Goal: Transaction & Acquisition: Subscribe to service/newsletter

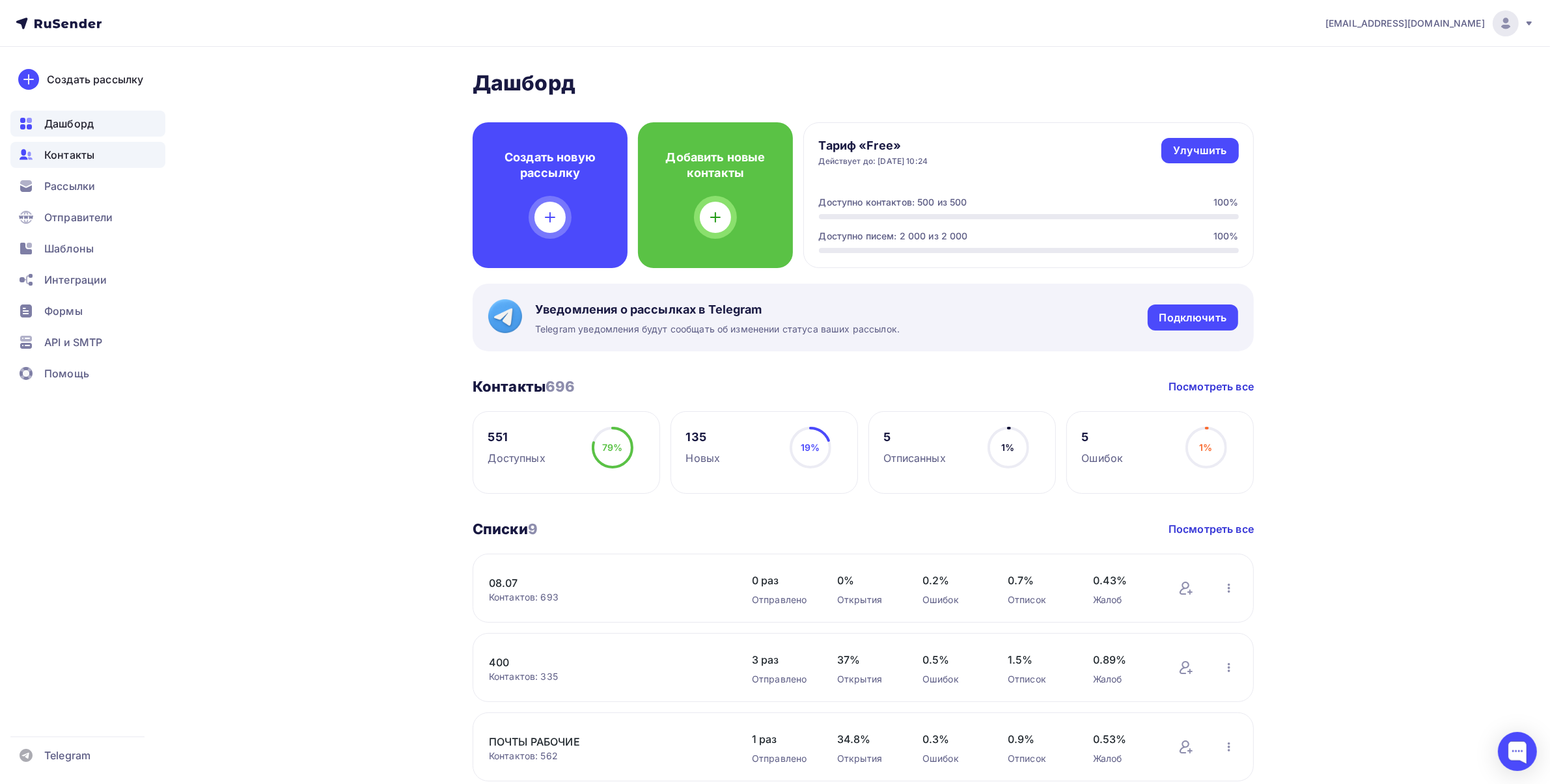
click at [83, 154] on span "Контакты" at bounding box center [70, 154] width 50 height 15
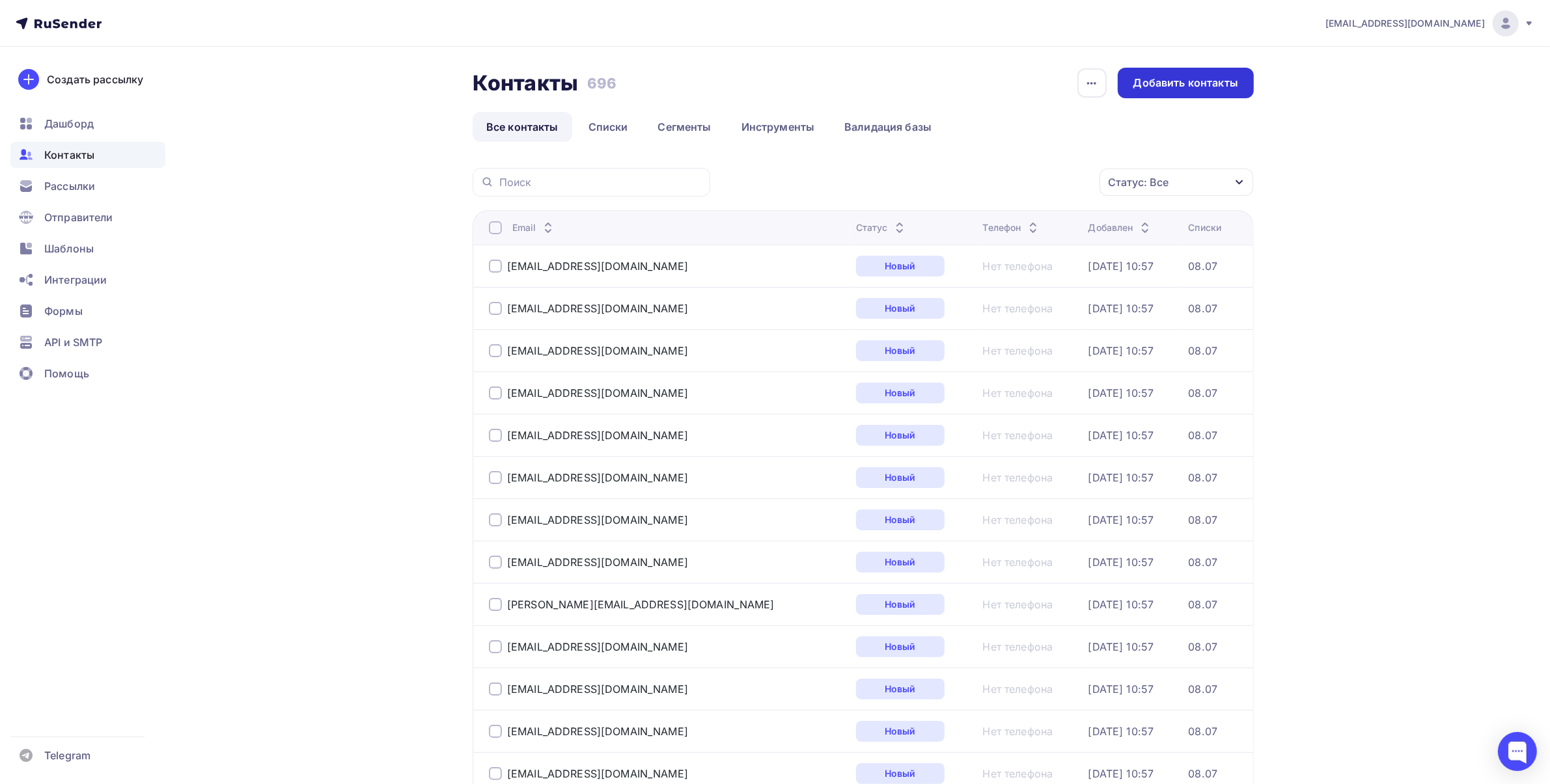
click at [1225, 82] on div "Добавить контакты" at bounding box center [1186, 83] width 105 height 15
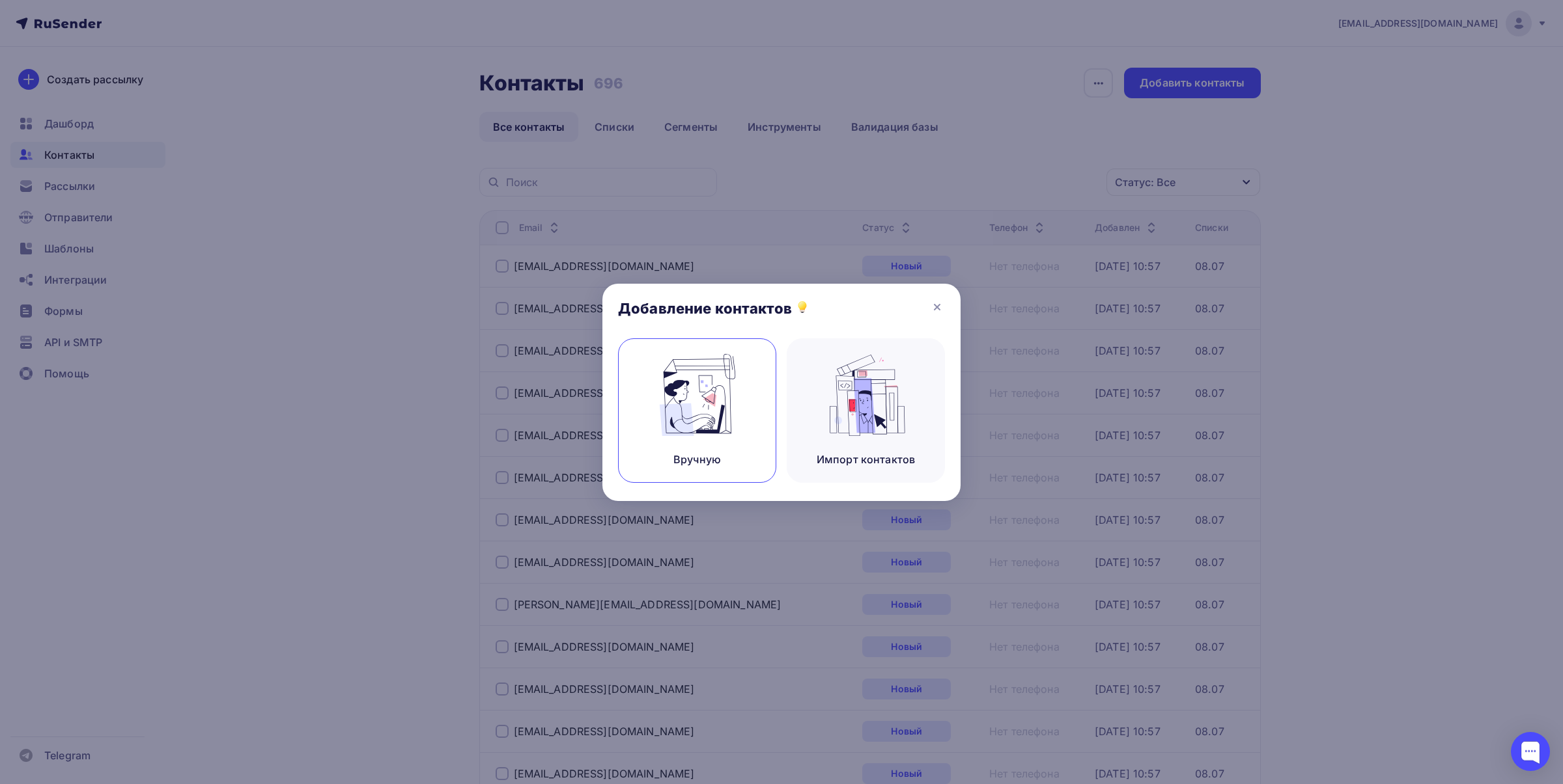
click at [755, 376] on div "Вручную" at bounding box center [697, 411] width 158 height 145
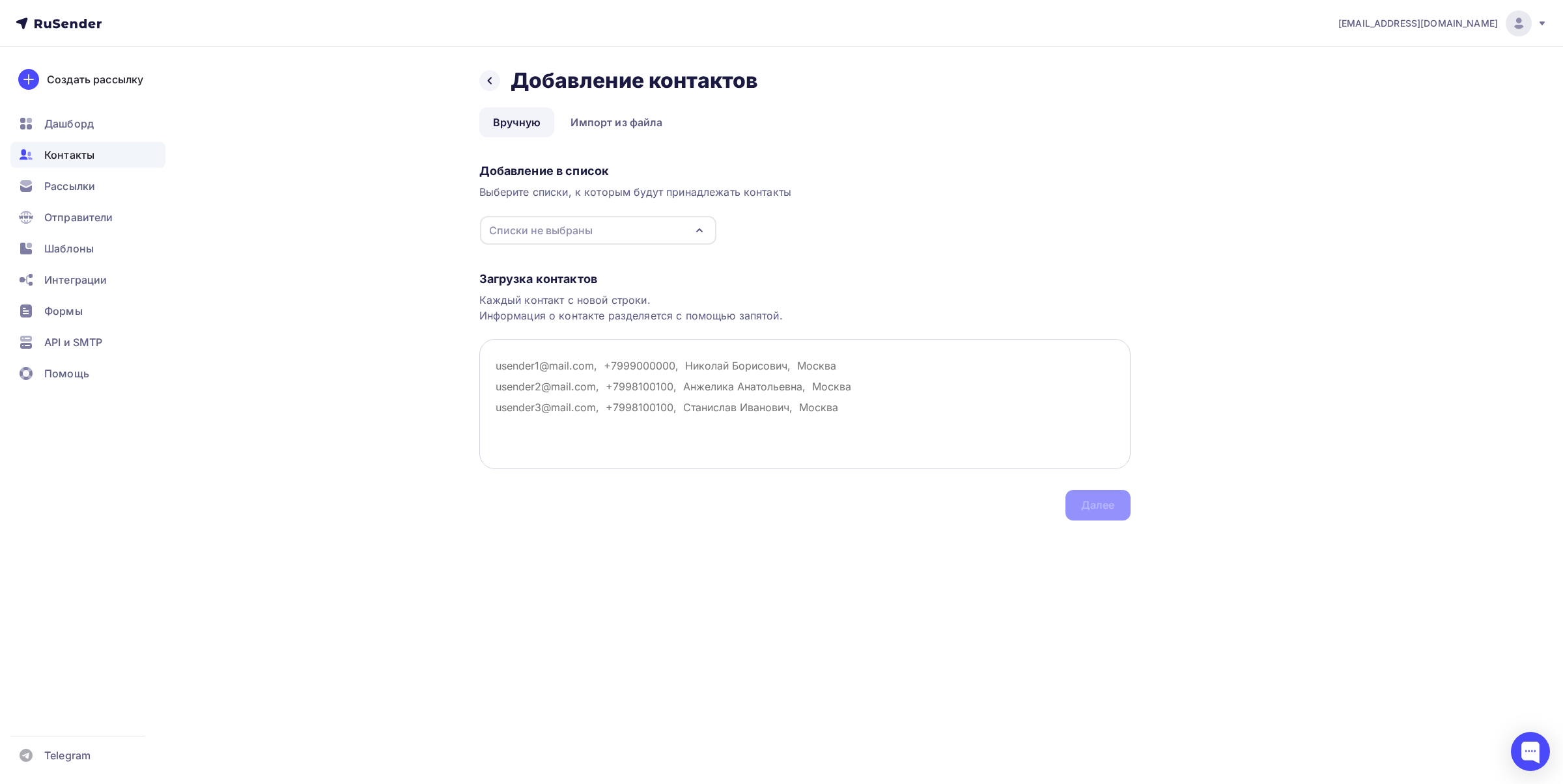
paste textarea "[EMAIL_ADDRESS][DOMAIN_NAME] [EMAIL_ADDRESS][DOMAIN_NAME] [EMAIL_ADDRESS][DOMAI…"
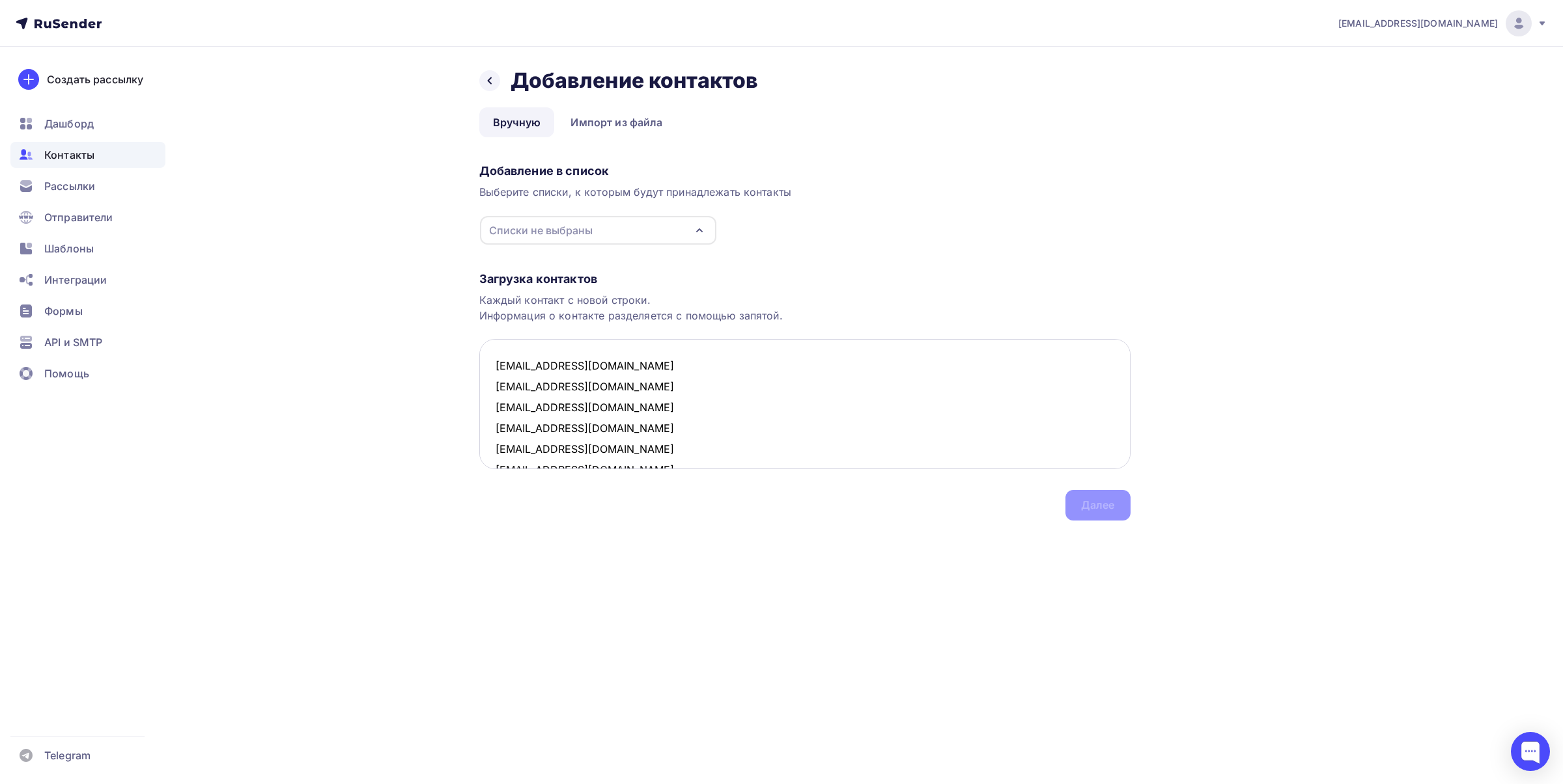
click at [715, 399] on textarea "[EMAIL_ADDRESS][DOMAIN_NAME] [EMAIL_ADDRESS][DOMAIN_NAME] [EMAIL_ADDRESS][DOMAI…" at bounding box center [805, 404] width 651 height 130
click at [655, 365] on textarea "[EMAIL_ADDRESS][DOMAIN_NAME] [EMAIL_ADDRESS][DOMAIN_NAME] [EMAIL_ADDRESS][DOMAI…" at bounding box center [805, 404] width 651 height 130
click at [611, 219] on div "Списки не выбраны" at bounding box center [598, 231] width 237 height 29
type textarea "[EMAIL_ADDRESS][DOMAIN_NAME] [EMAIL_ADDRESS][DOMAIN_NAME] [EMAIL_ADDRESS][DOMAI…"
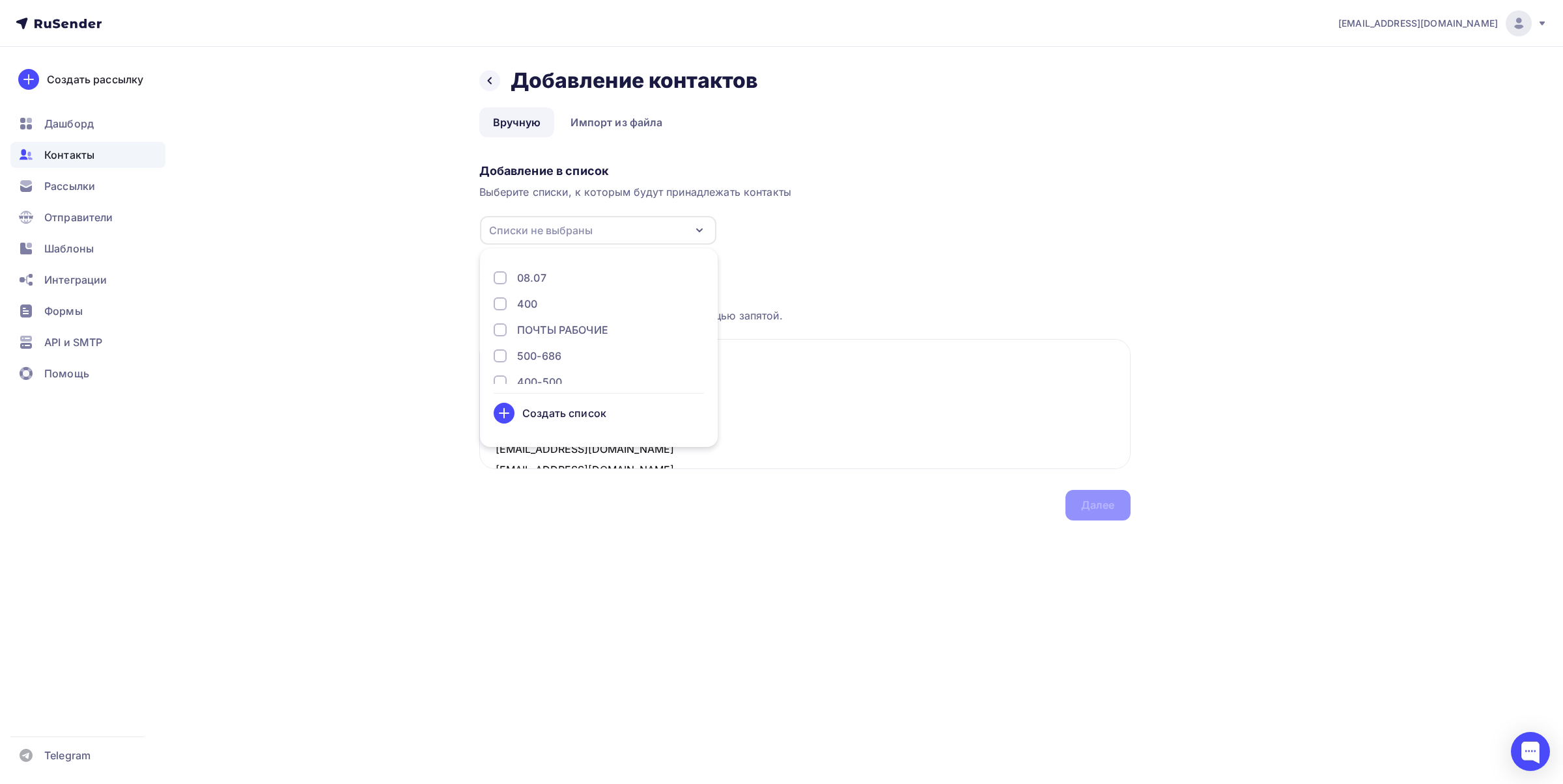
click at [589, 420] on div "Создать список" at bounding box center [564, 413] width 84 height 15
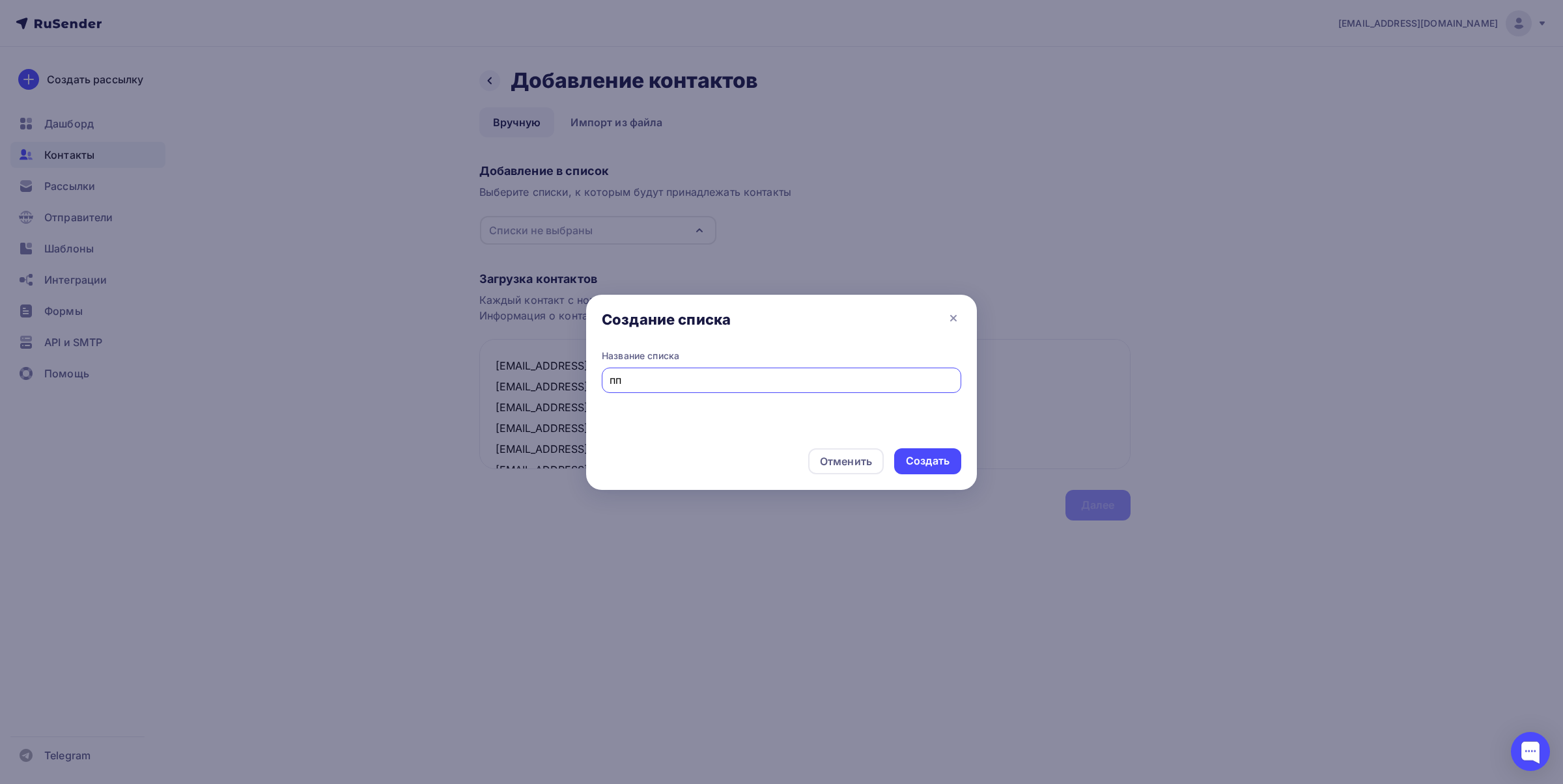
type input "п"
type input "почты для кп"
click at [949, 479] on div "Отменить Создать" at bounding box center [782, 461] width 391 height 57
click at [926, 464] on div "Создать" at bounding box center [927, 462] width 43 height 15
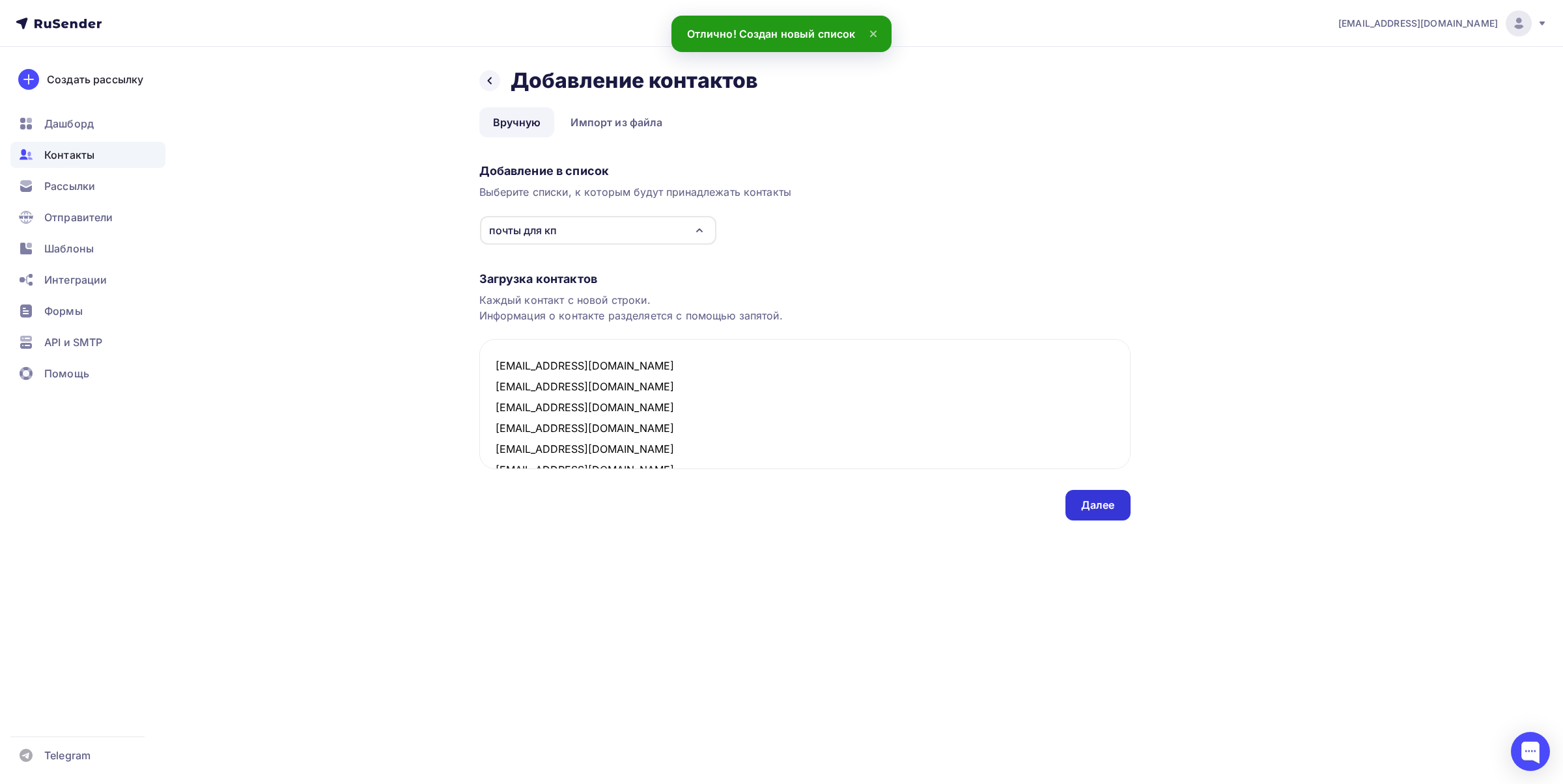
click at [1081, 510] on div "Далее" at bounding box center [1097, 506] width 34 height 15
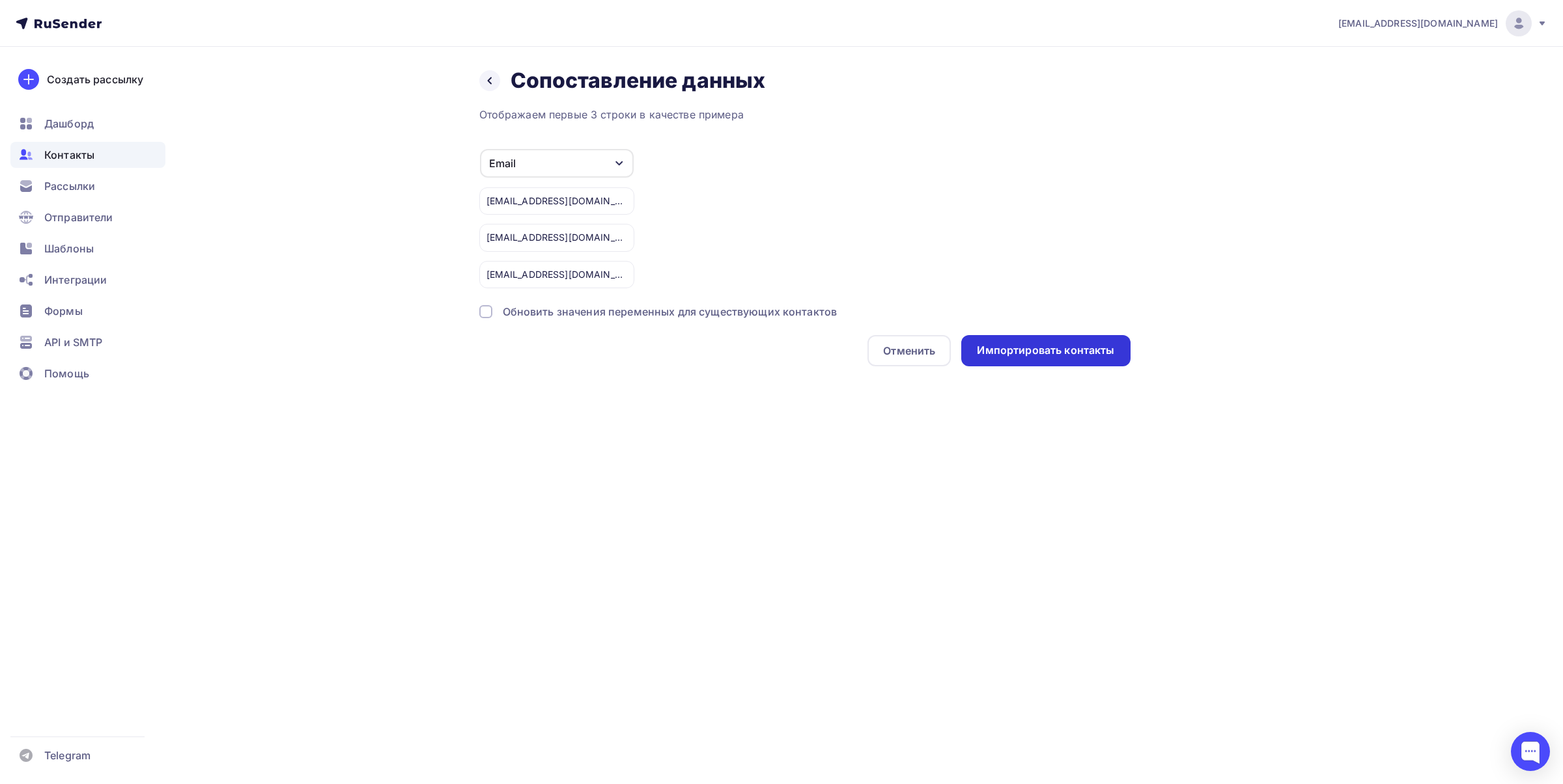
click at [1026, 354] on div "Импортировать контакты" at bounding box center [1045, 350] width 137 height 15
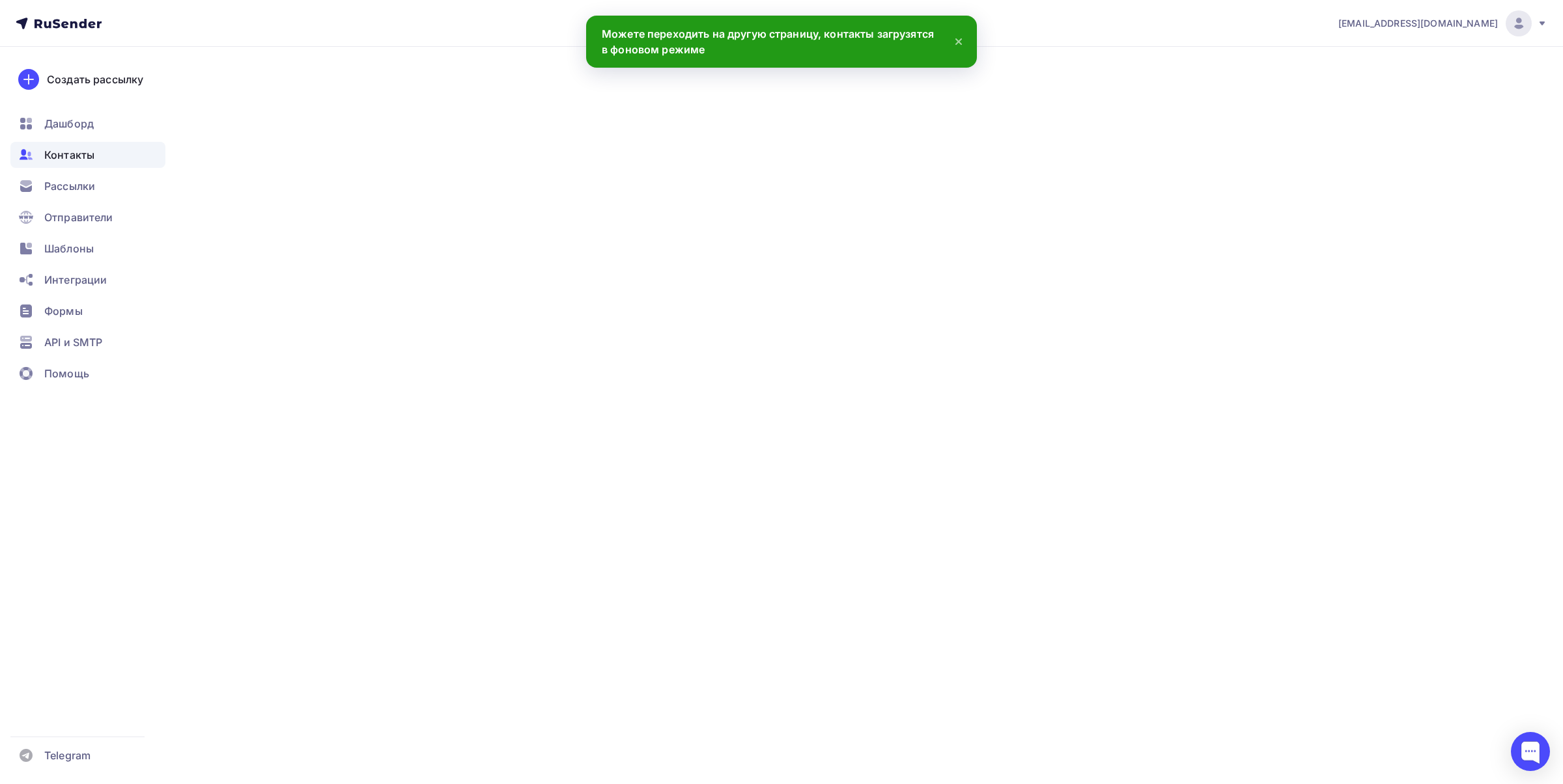
scroll to position [776, 0]
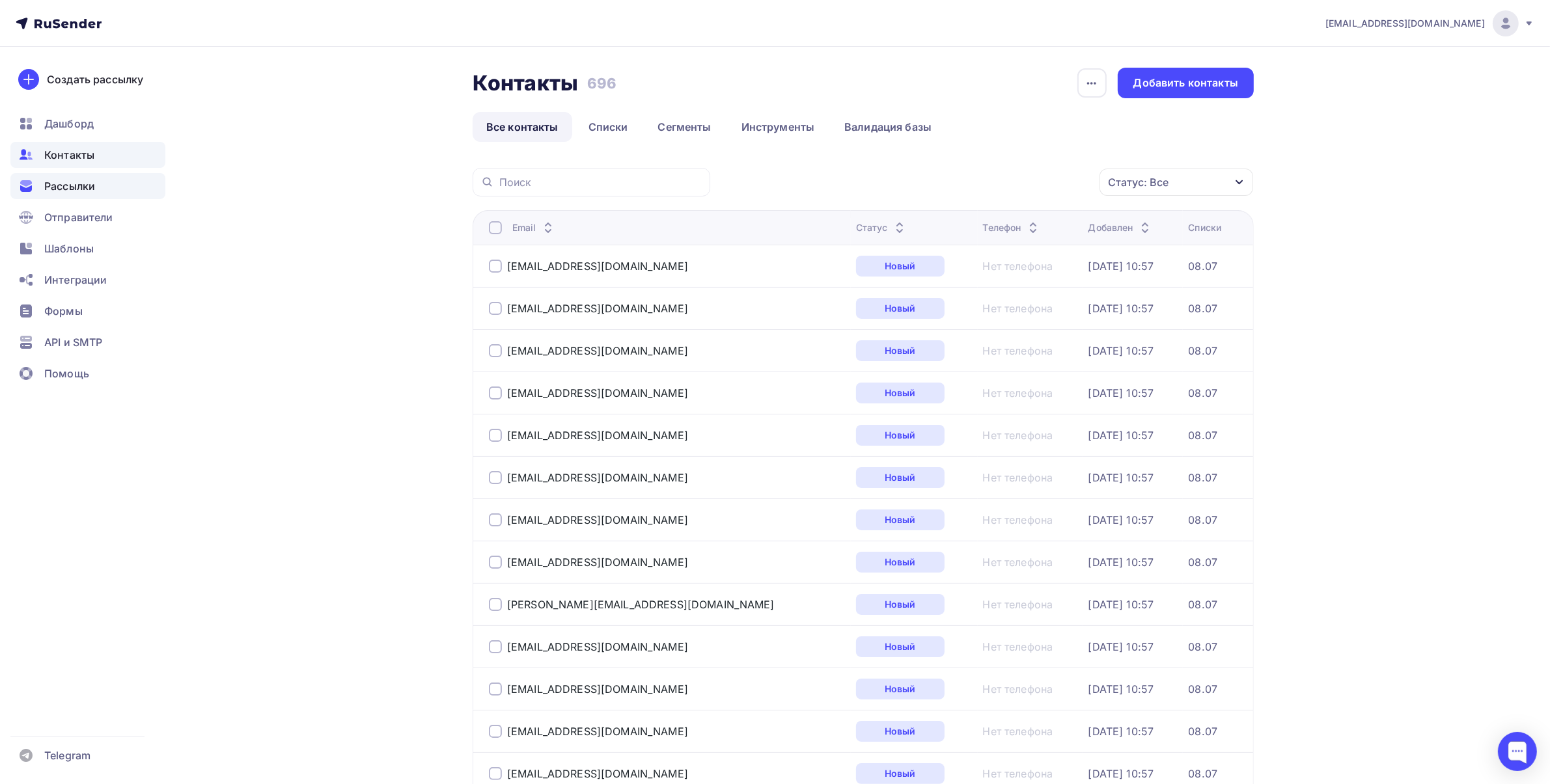
click at [109, 193] on div "Рассылки" at bounding box center [88, 185] width 155 height 26
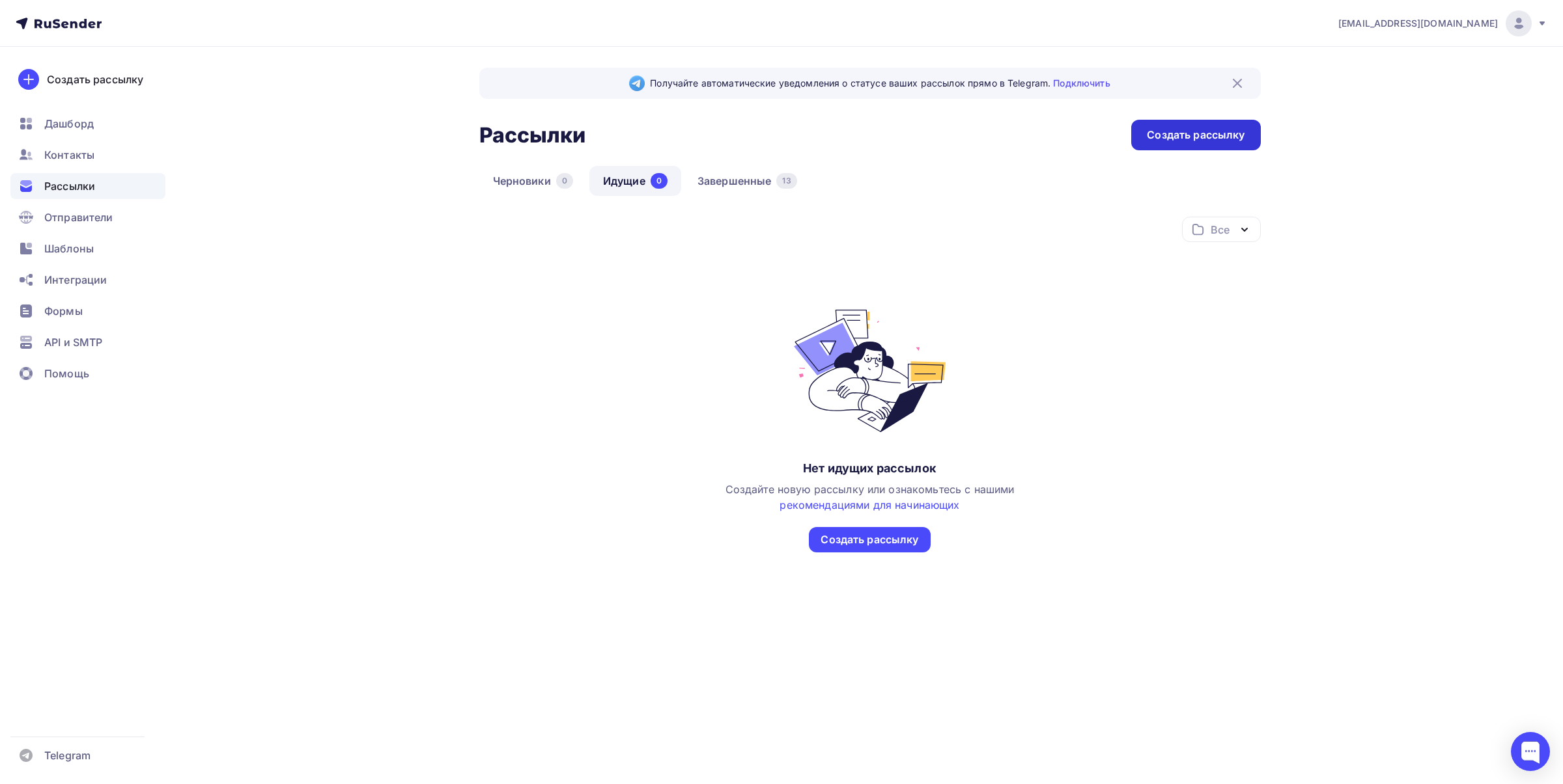
click at [1197, 127] on div "Создать рассылку" at bounding box center [1195, 135] width 98 height 15
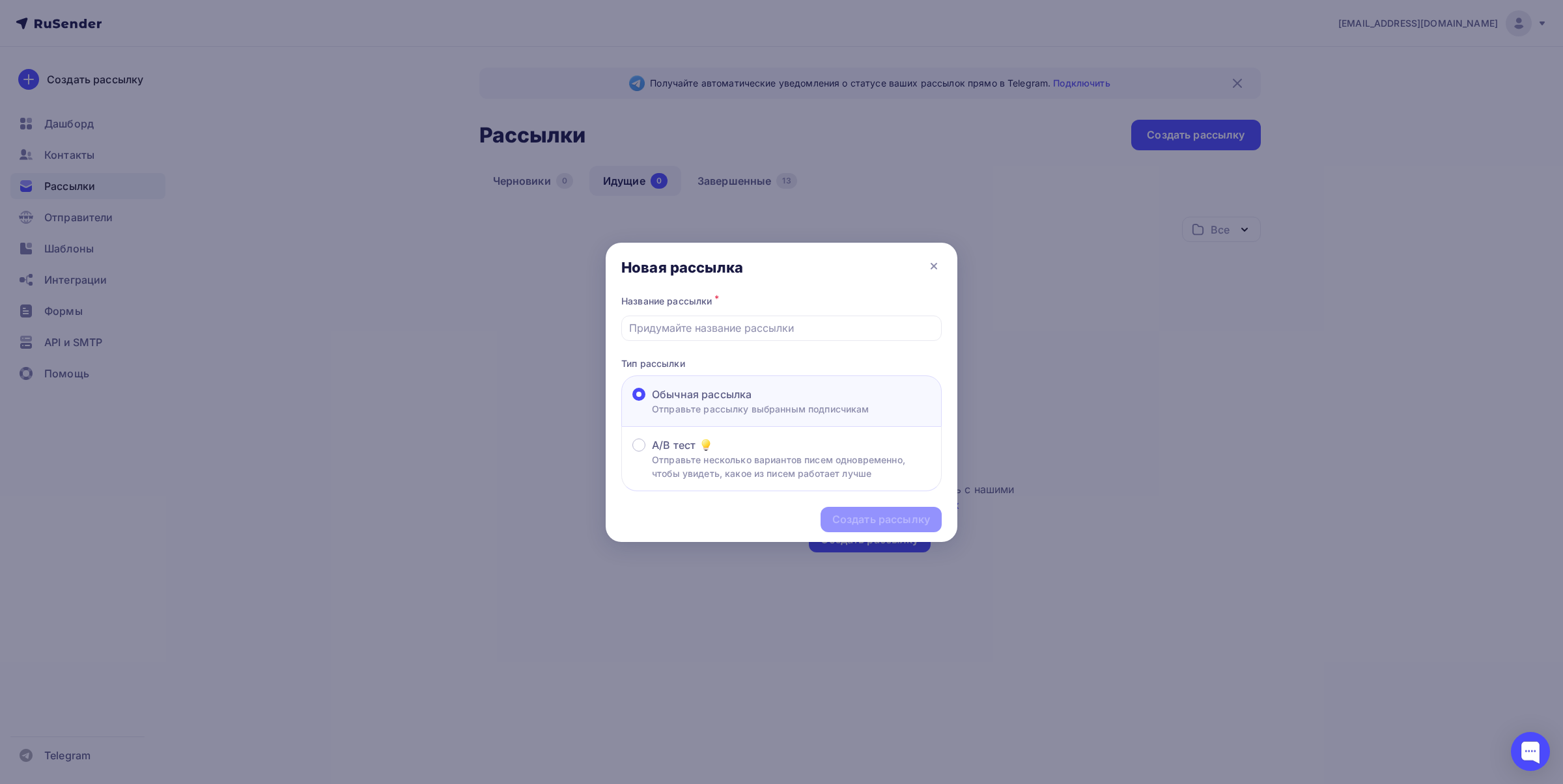
click at [723, 403] on p "Отправьте рассылку выбранным подписчикам" at bounding box center [760, 409] width 217 height 14
click at [652, 403] on input "Обычная рассылка Отправьте рассылку выбранным подписчикам" at bounding box center [652, 403] width 0 height 0
click at [729, 331] on input "text" at bounding box center [782, 328] width 305 height 15
click at [848, 522] on div "Создать рассылку" at bounding box center [881, 520] width 98 height 15
click at [733, 330] on input "кп" at bounding box center [782, 328] width 305 height 15
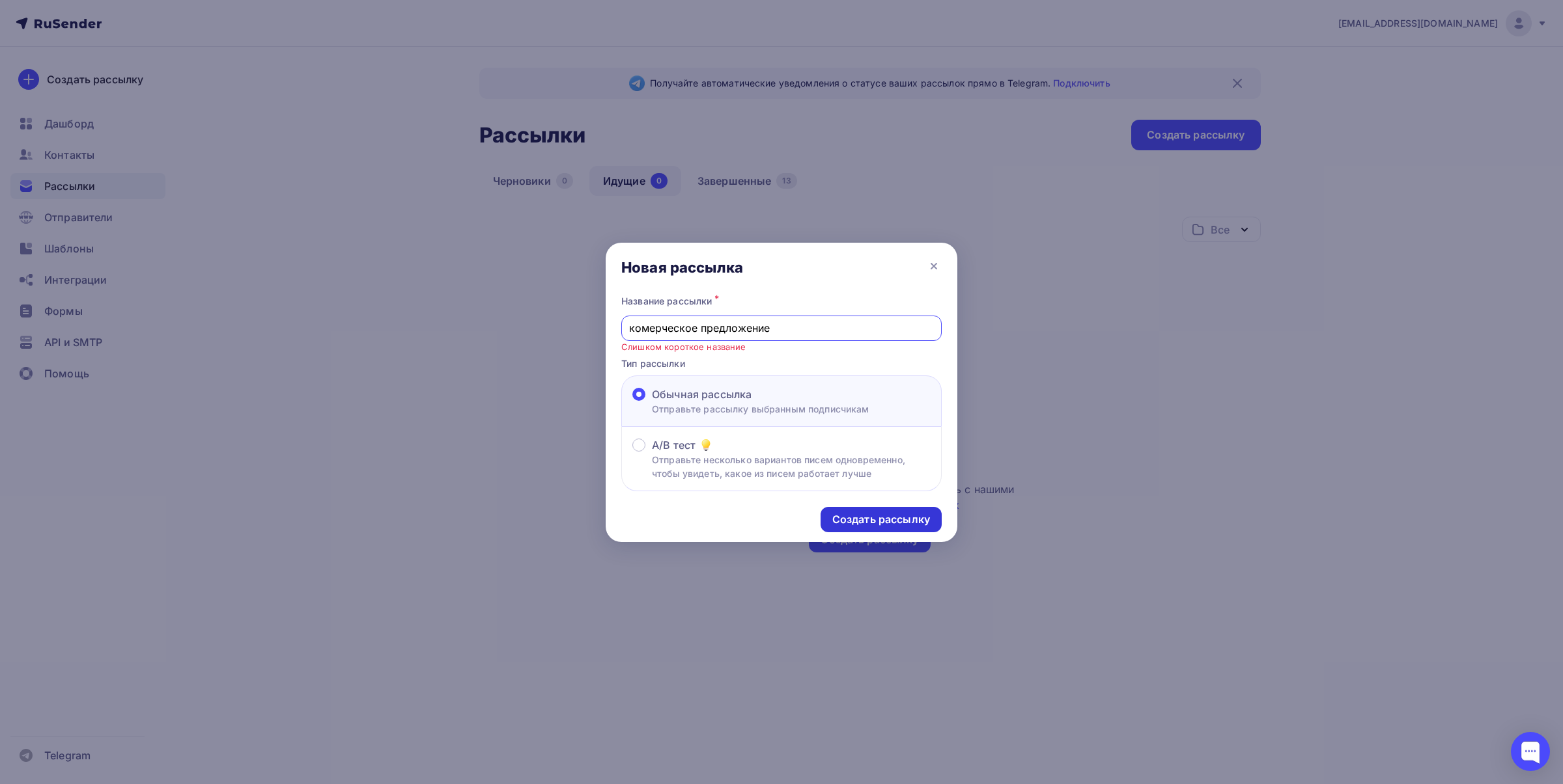
type input "комерческое предложение"
click at [880, 527] on div "Создать рассылку" at bounding box center [881, 520] width 98 height 15
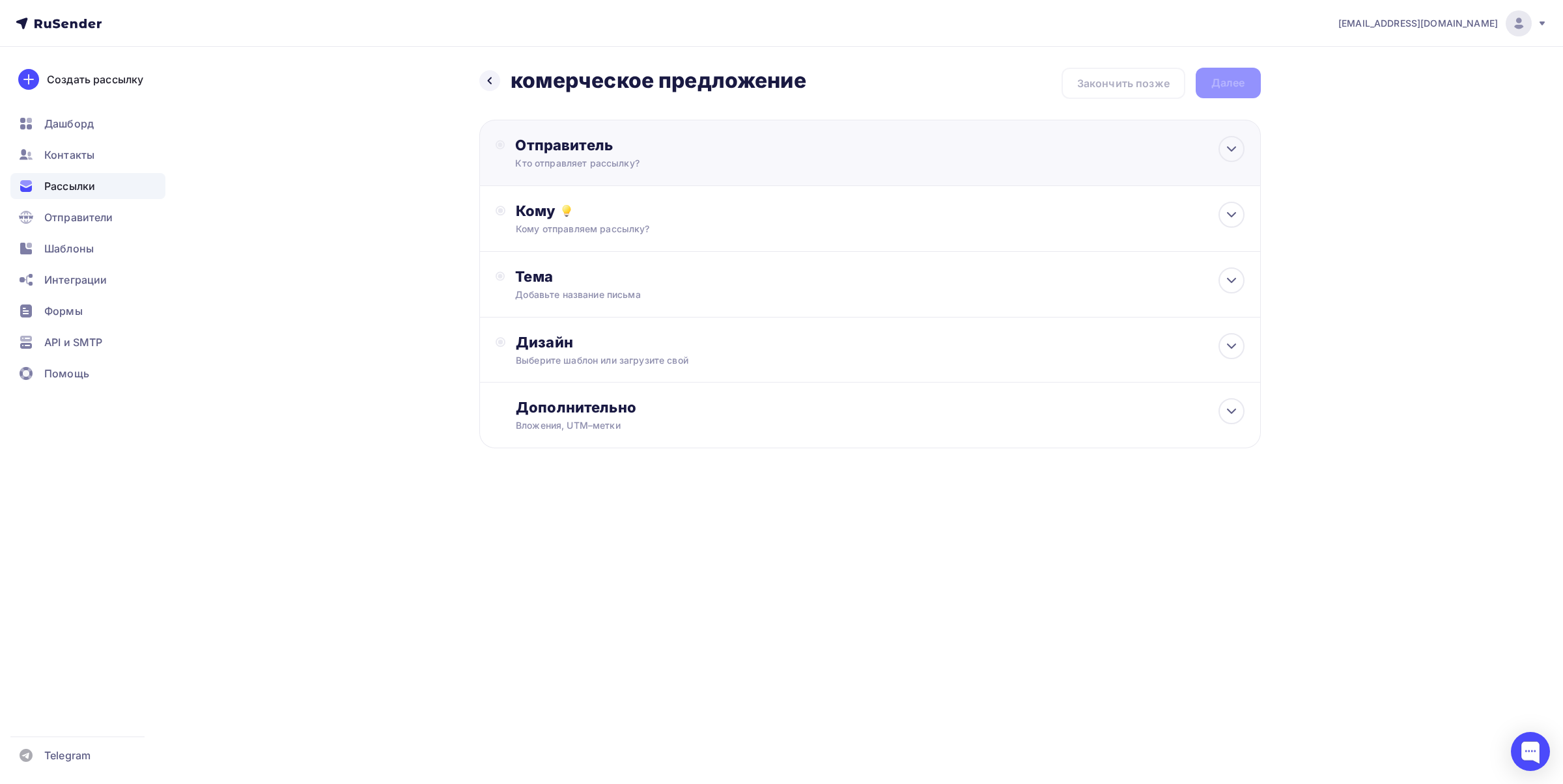
click at [635, 164] on div "Кто отправляет рассылку?" at bounding box center [641, 162] width 254 height 13
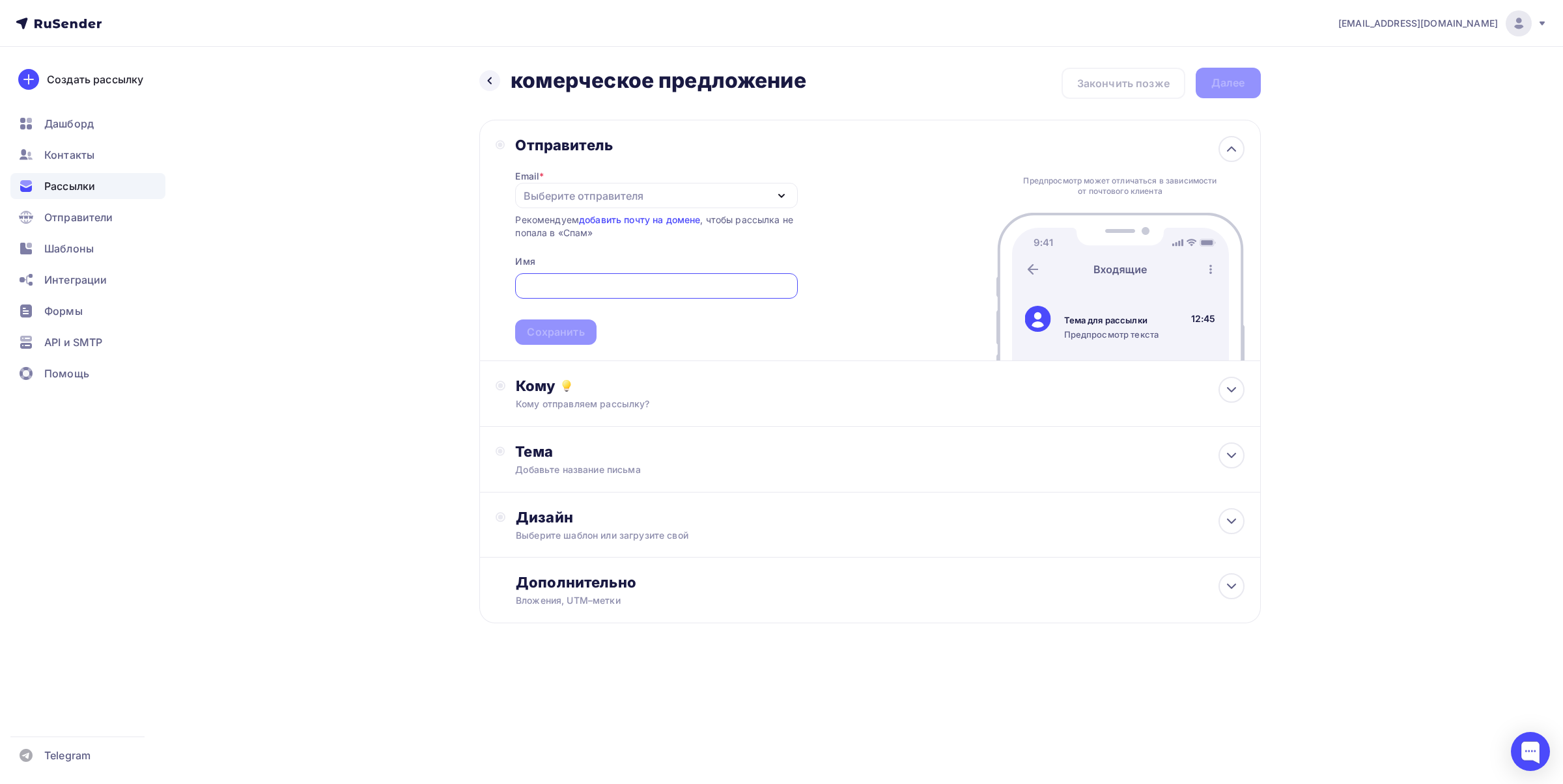
click at [544, 190] on div "Выберите отправителя" at bounding box center [583, 196] width 120 height 15
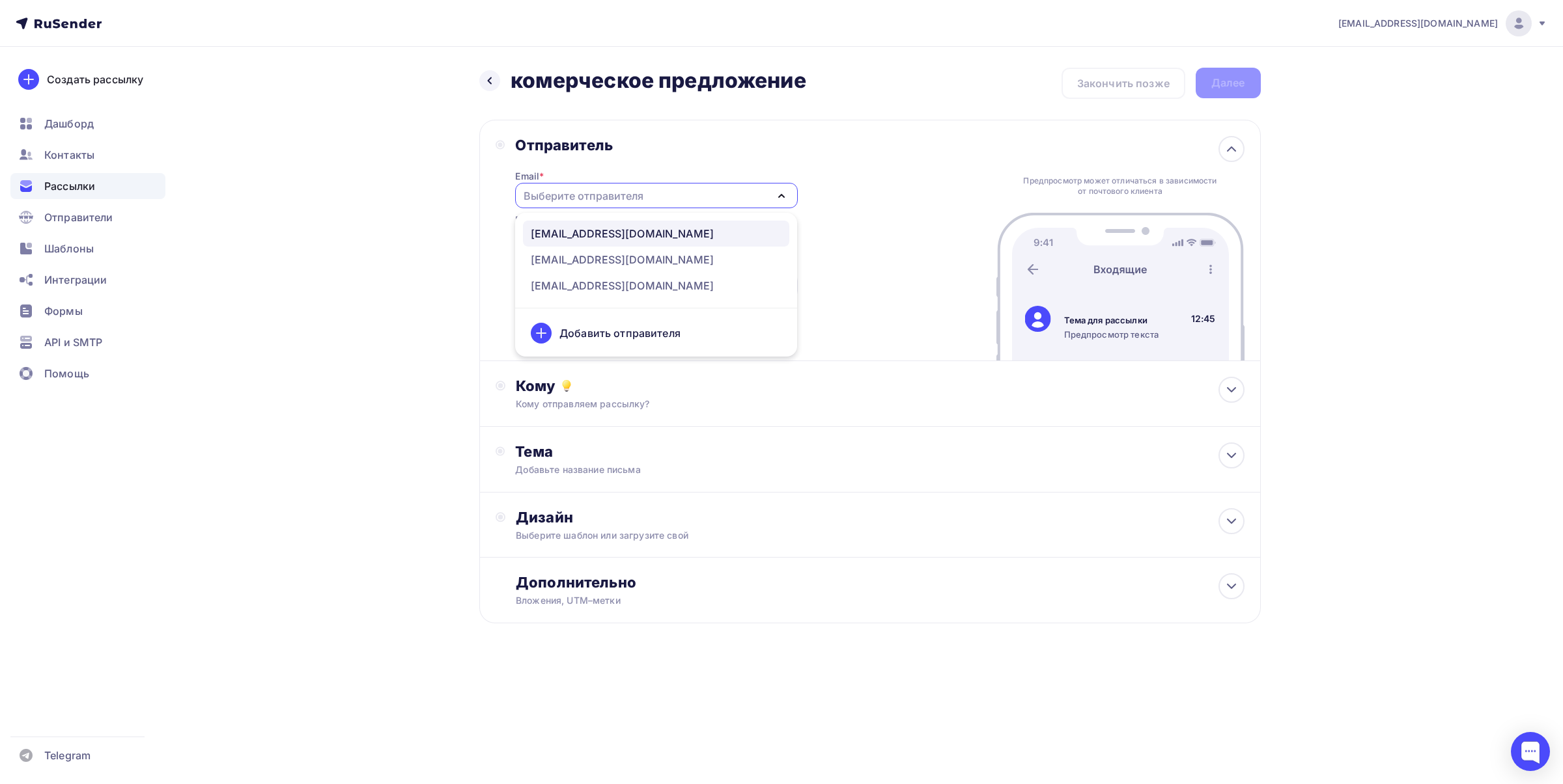
click at [583, 238] on div "[EMAIL_ADDRESS][DOMAIN_NAME]" at bounding box center [622, 234] width 183 height 15
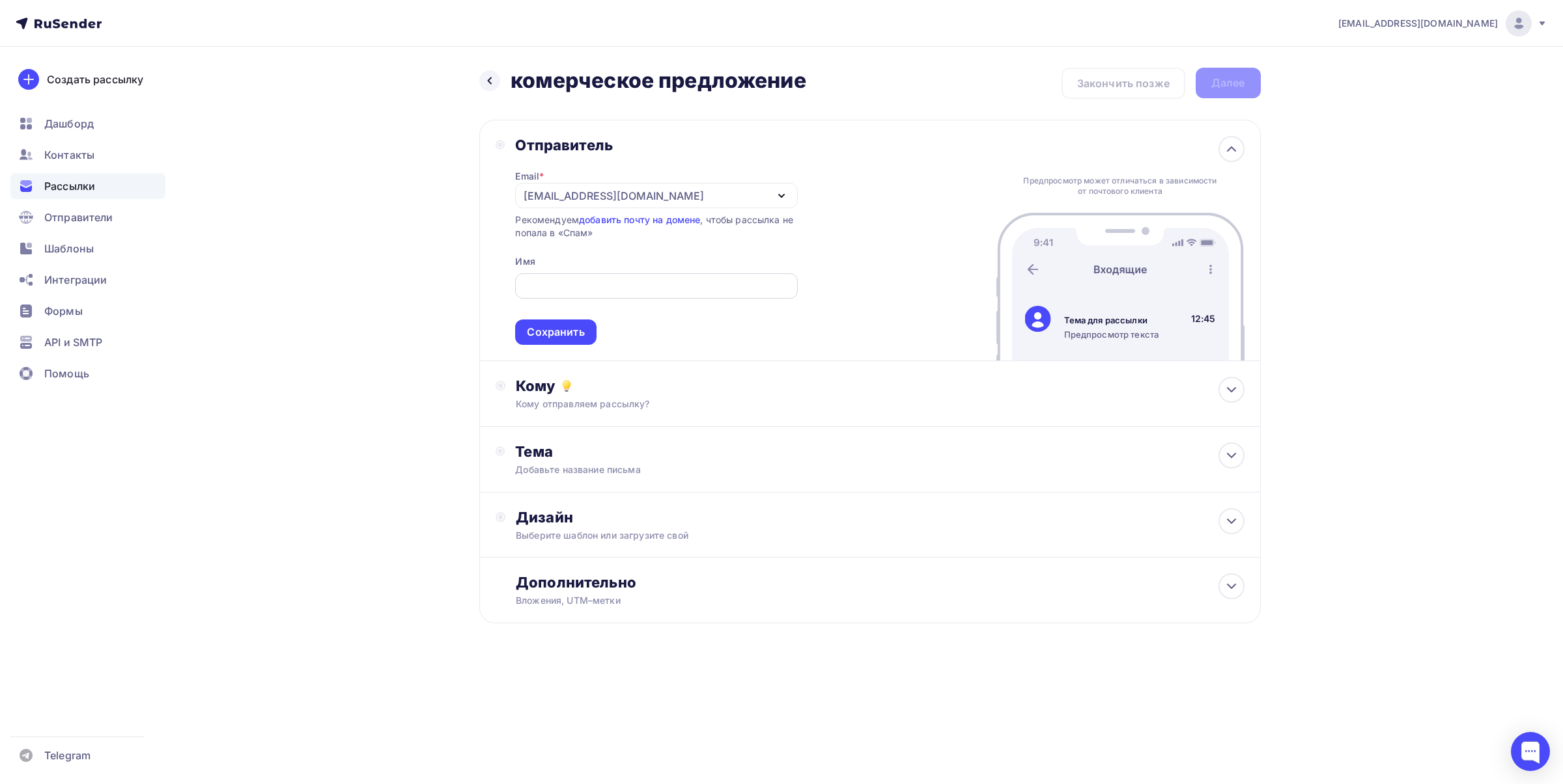
click at [567, 277] on div at bounding box center [656, 286] width 282 height 25
click at [564, 287] on input "text" at bounding box center [656, 287] width 267 height 15
click at [553, 326] on div "Сохранить" at bounding box center [554, 332] width 57 height 15
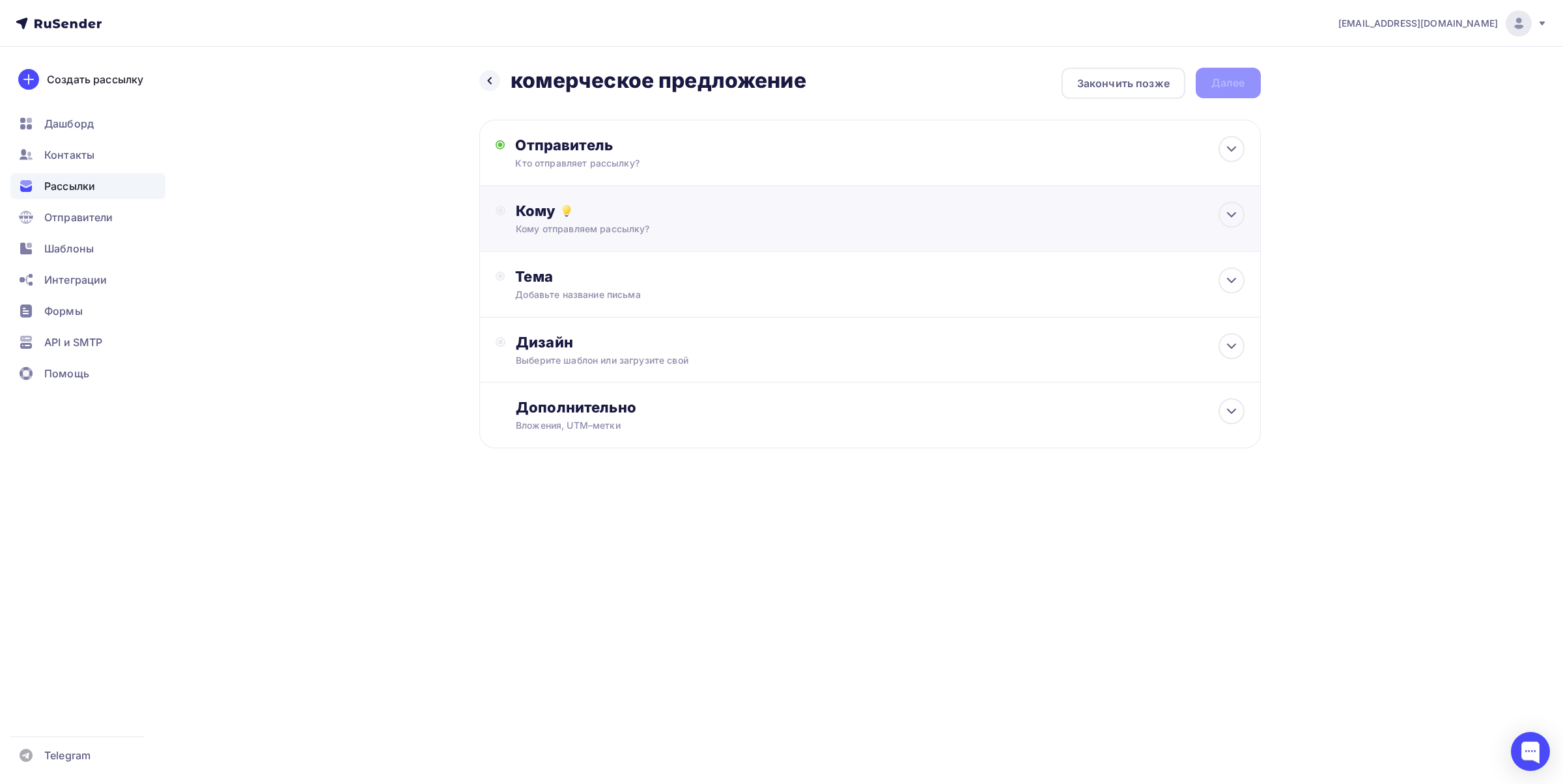
click at [590, 230] on div "Кому отправляем рассылку?" at bounding box center [843, 229] width 656 height 13
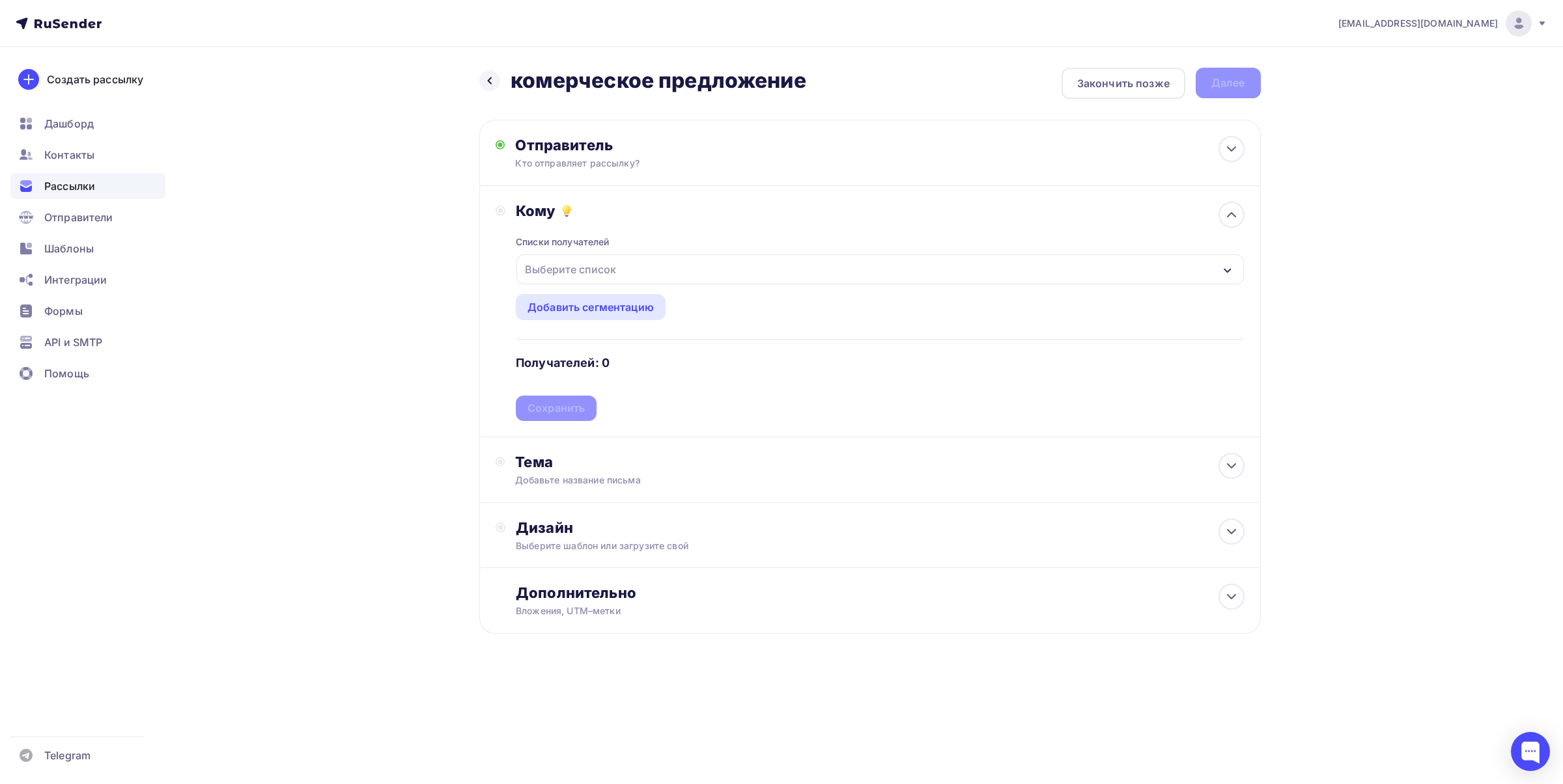
click at [586, 266] on div "Выберите список" at bounding box center [570, 269] width 101 height 23
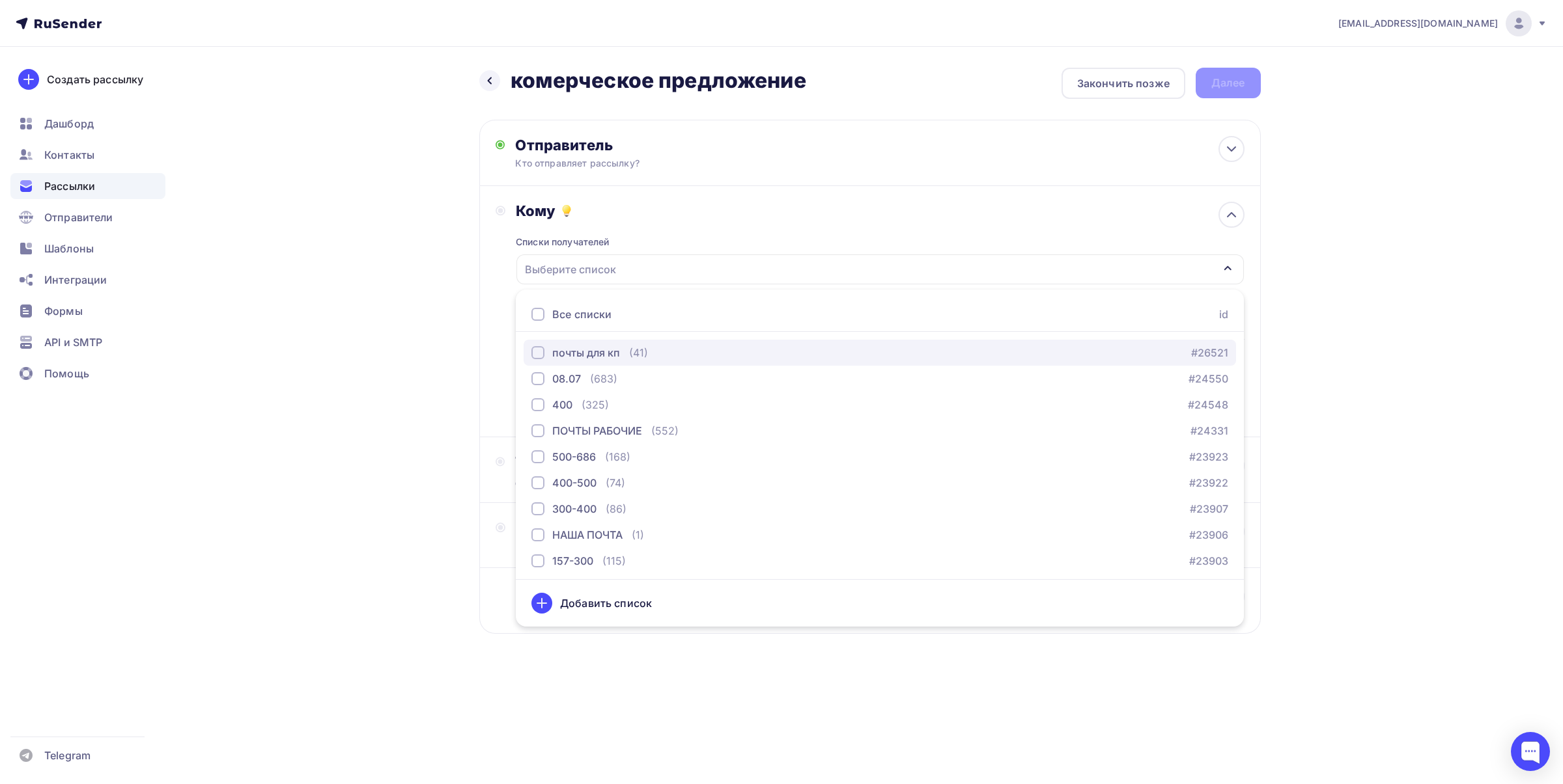
click at [596, 346] on div "почты для кп" at bounding box center [586, 352] width 68 height 15
click at [1310, 287] on div "Назад комерческое предложение комерческое предложение Закончить позже Далее Отп…" at bounding box center [782, 382] width 1067 height 671
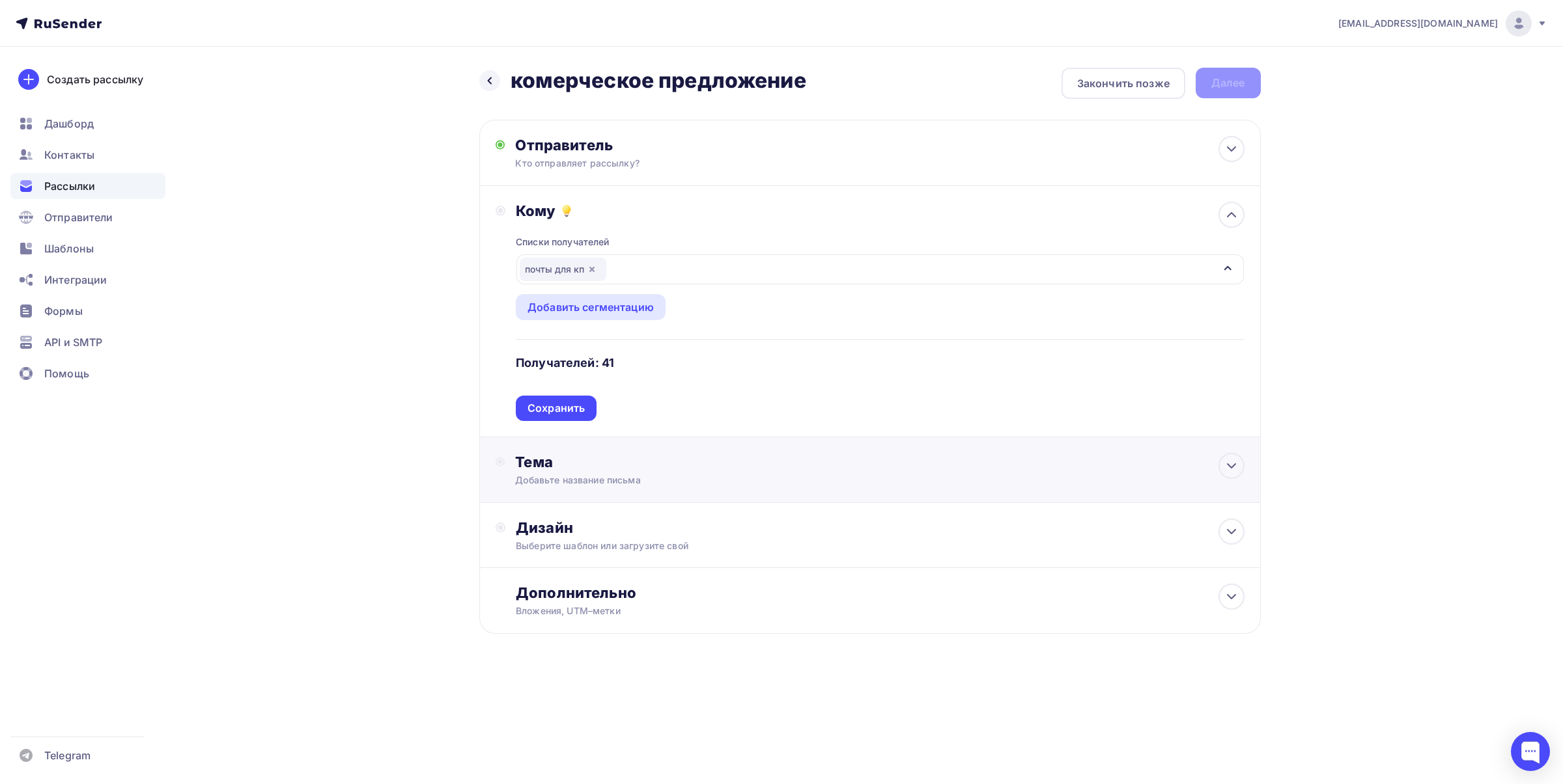
click at [561, 414] on div "Сохранить" at bounding box center [555, 408] width 57 height 15
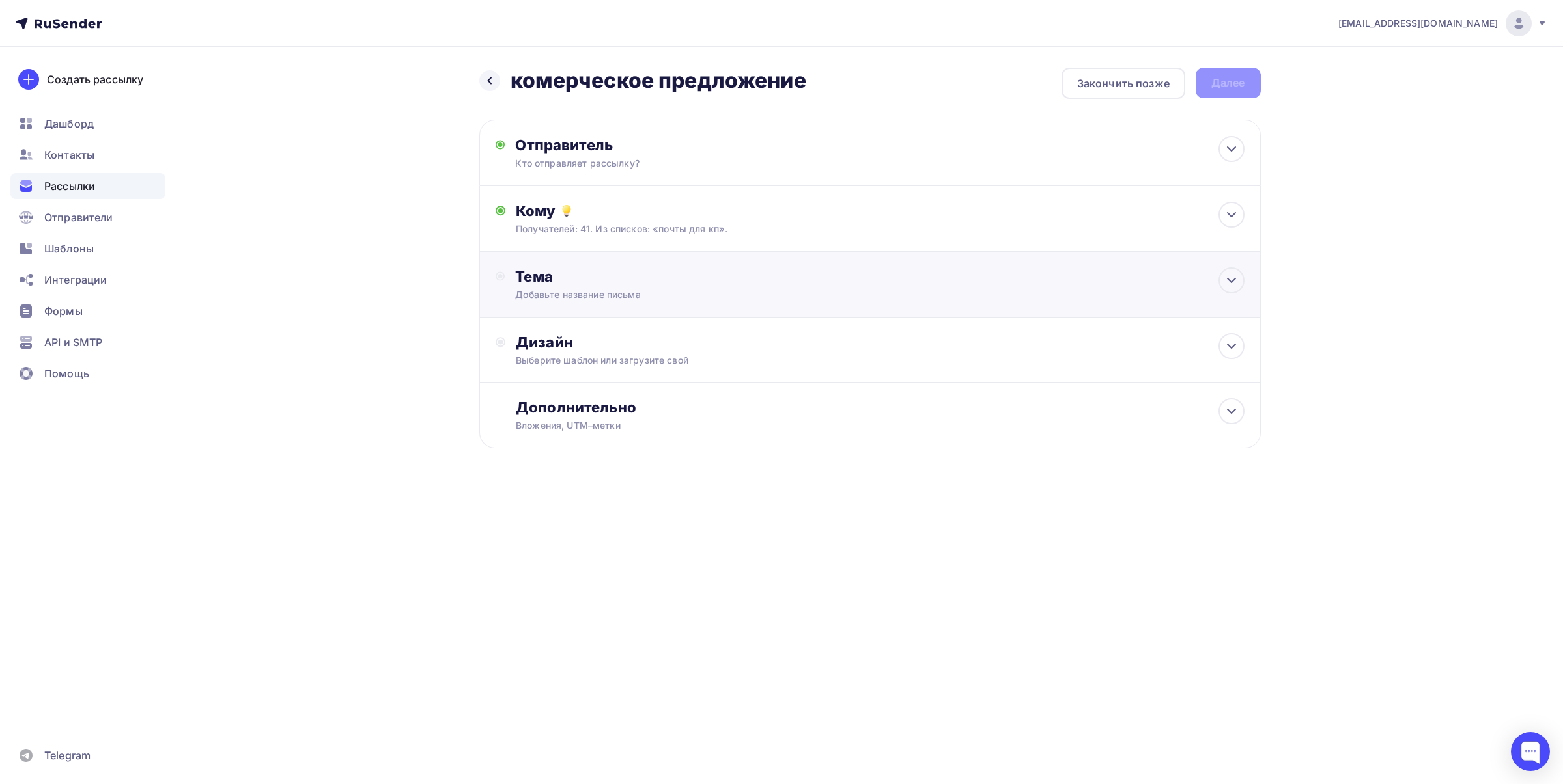
click at [639, 315] on div "Тема Добавьте название письма Тема * Рекомендуем использовать не более 150 симв…" at bounding box center [869, 285] width 782 height 66
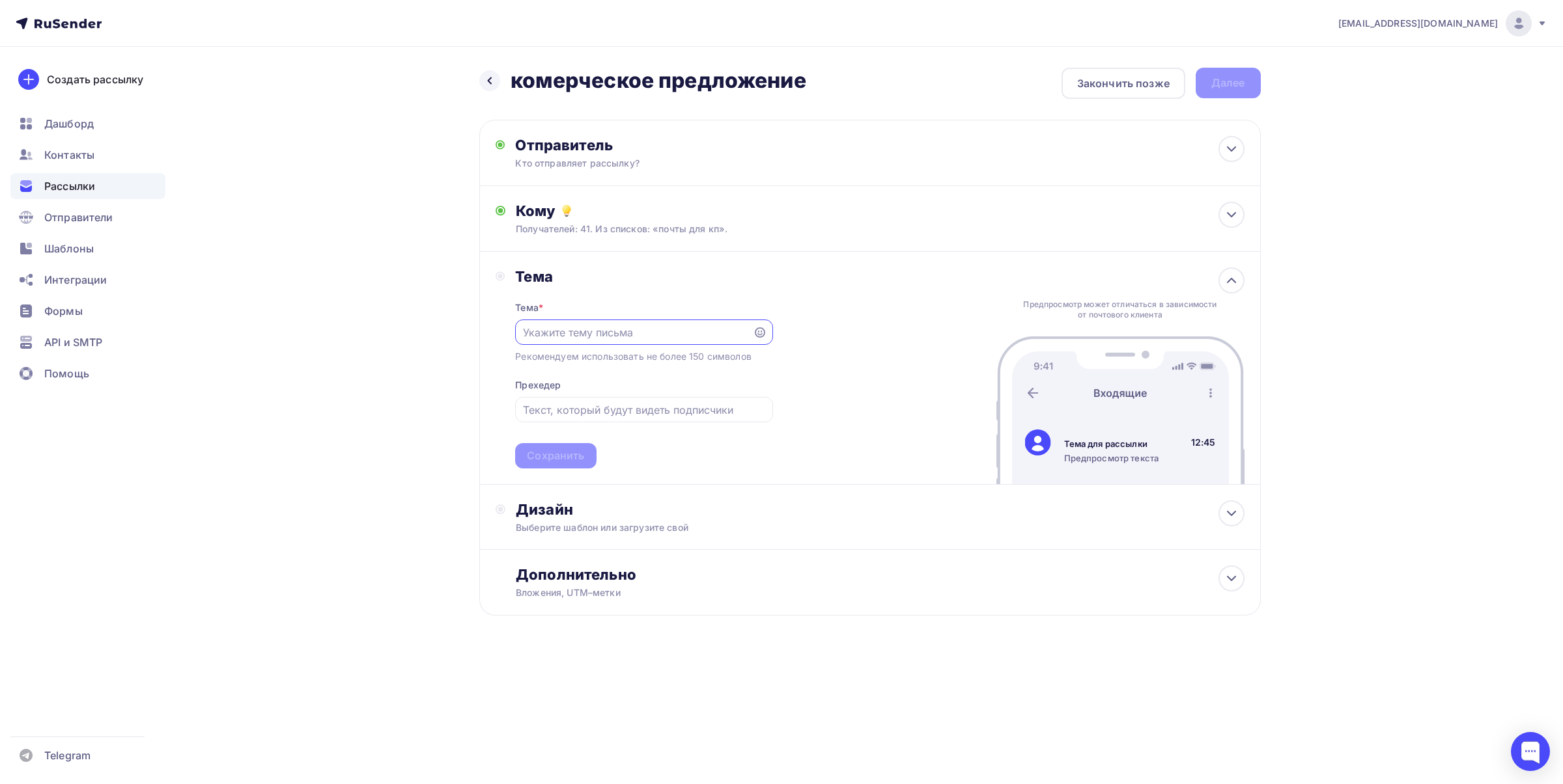
click at [632, 337] on input "text" at bounding box center [634, 332] width 223 height 15
type input "Коммерческое предложение"
click at [558, 449] on div "Сохранить" at bounding box center [554, 457] width 57 height 15
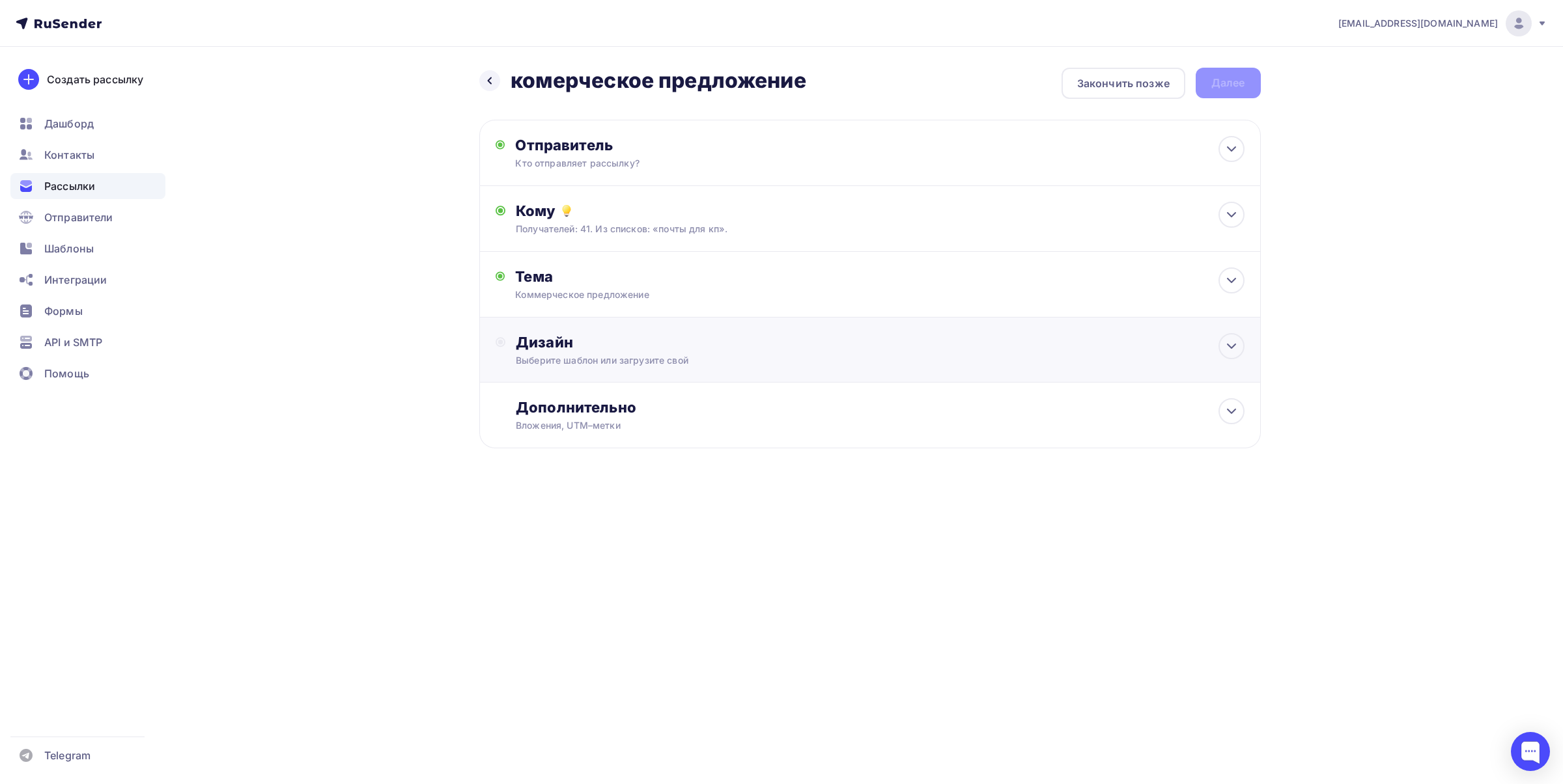
click at [593, 358] on div "Выберите шаблон или загрузите свой" at bounding box center [843, 360] width 656 height 13
click at [579, 391] on div "Выбрать шаблон" at bounding box center [573, 396] width 91 height 15
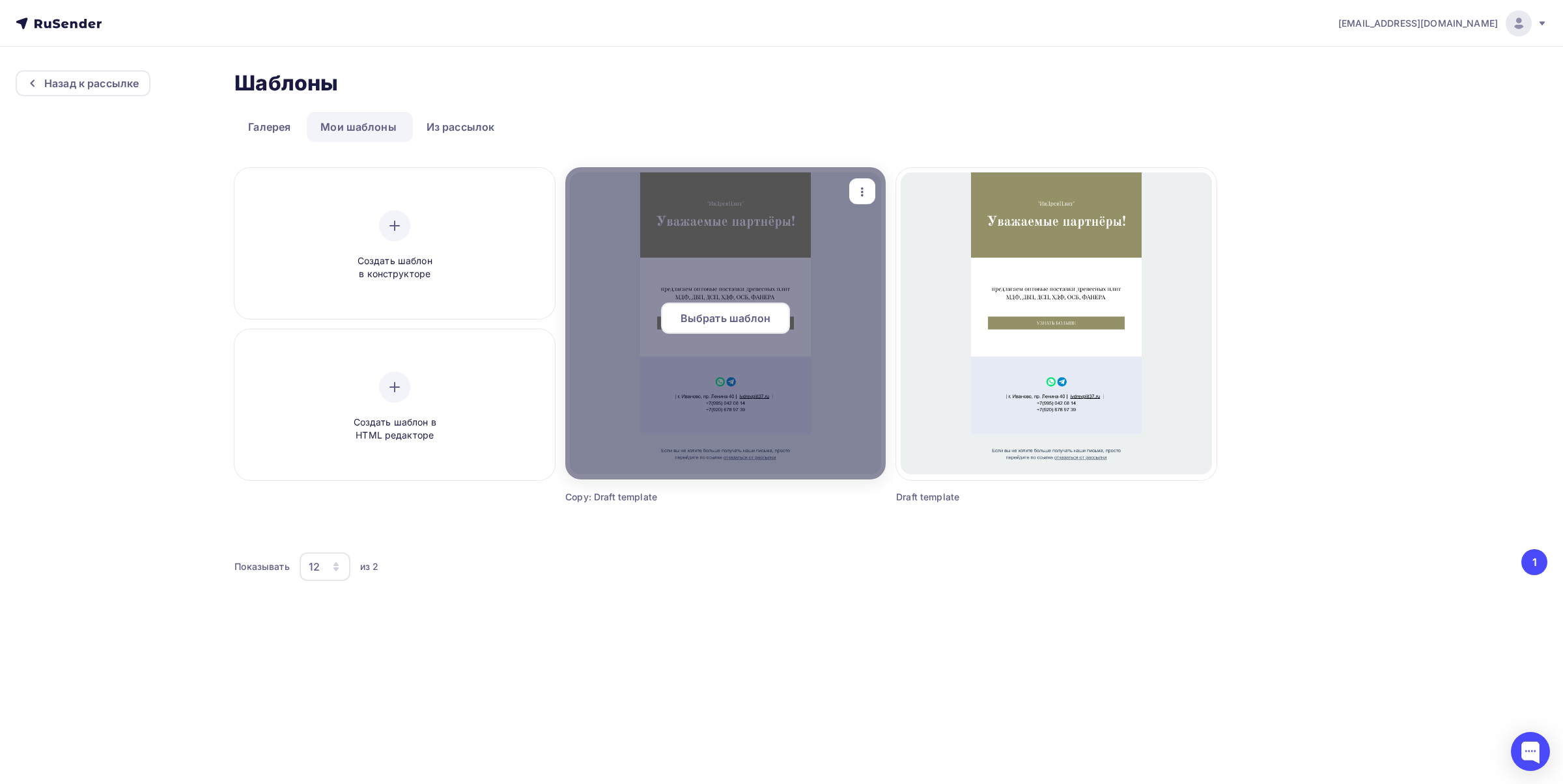
click at [709, 236] on div at bounding box center [725, 323] width 321 height 313
click at [713, 309] on div "Выбрать шаблон" at bounding box center [725, 319] width 129 height 31
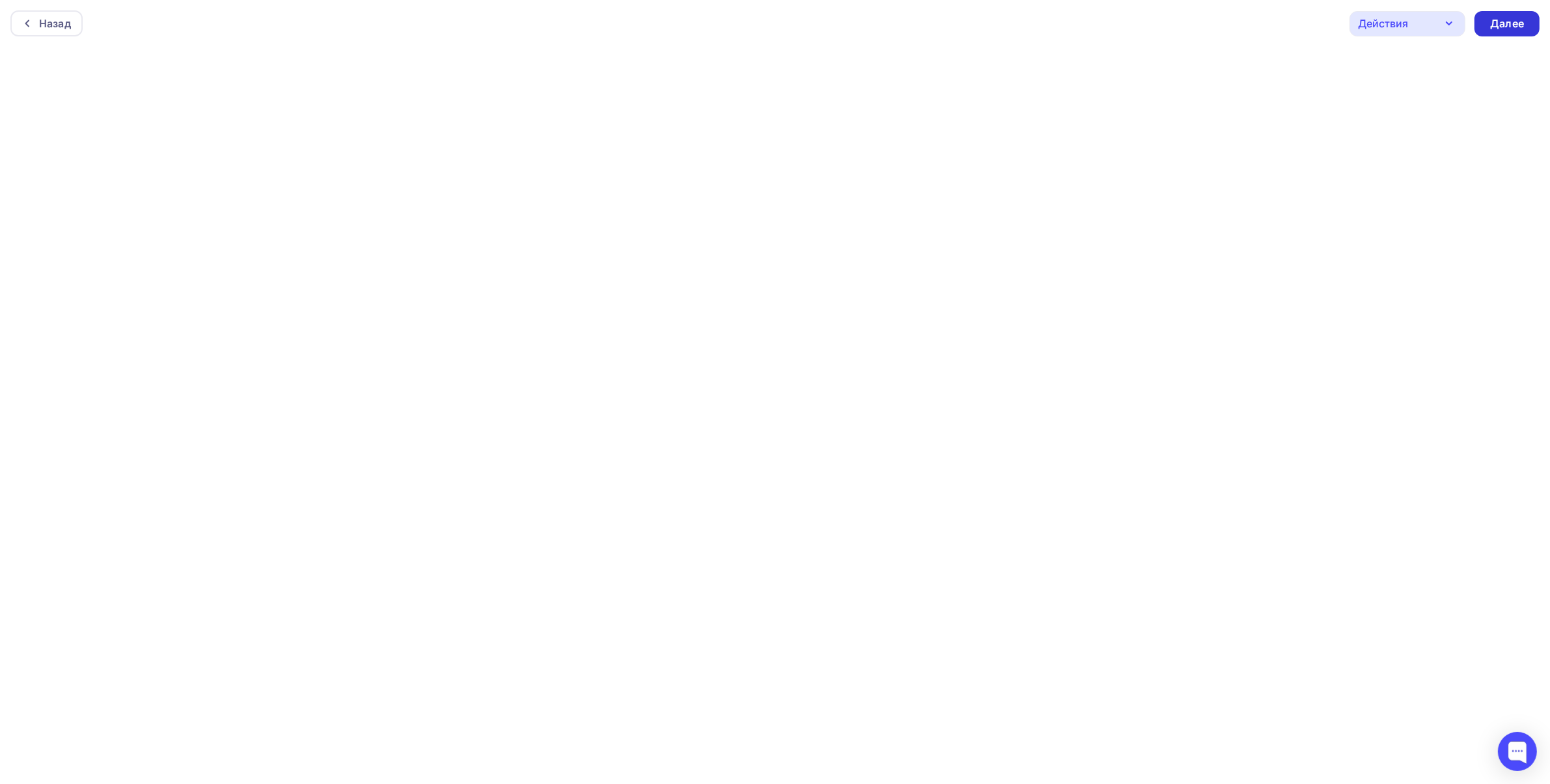
click at [1488, 21] on div "Далее" at bounding box center [1507, 23] width 65 height 25
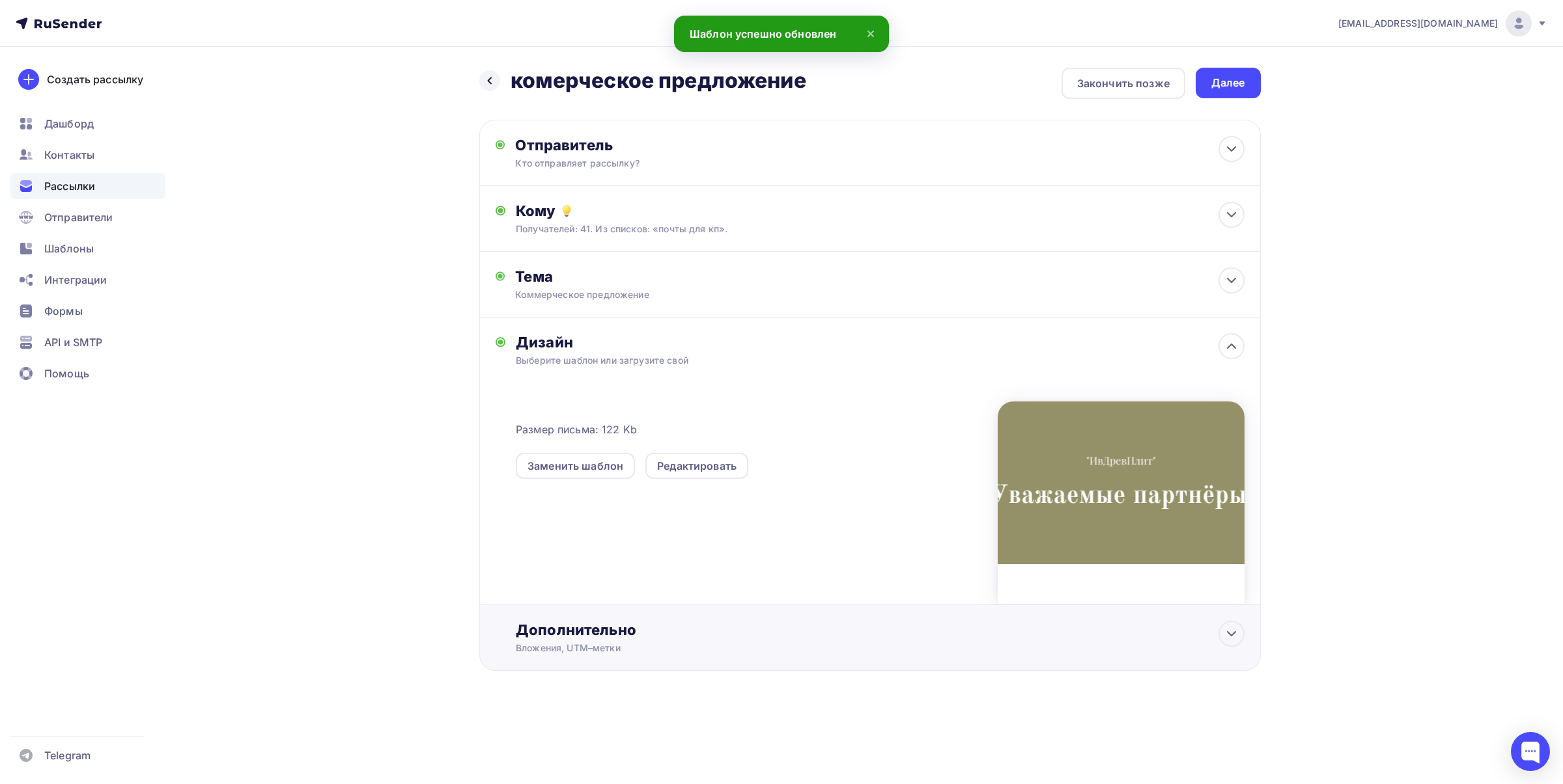
click at [710, 632] on div "Дополнительно" at bounding box center [880, 630] width 728 height 18
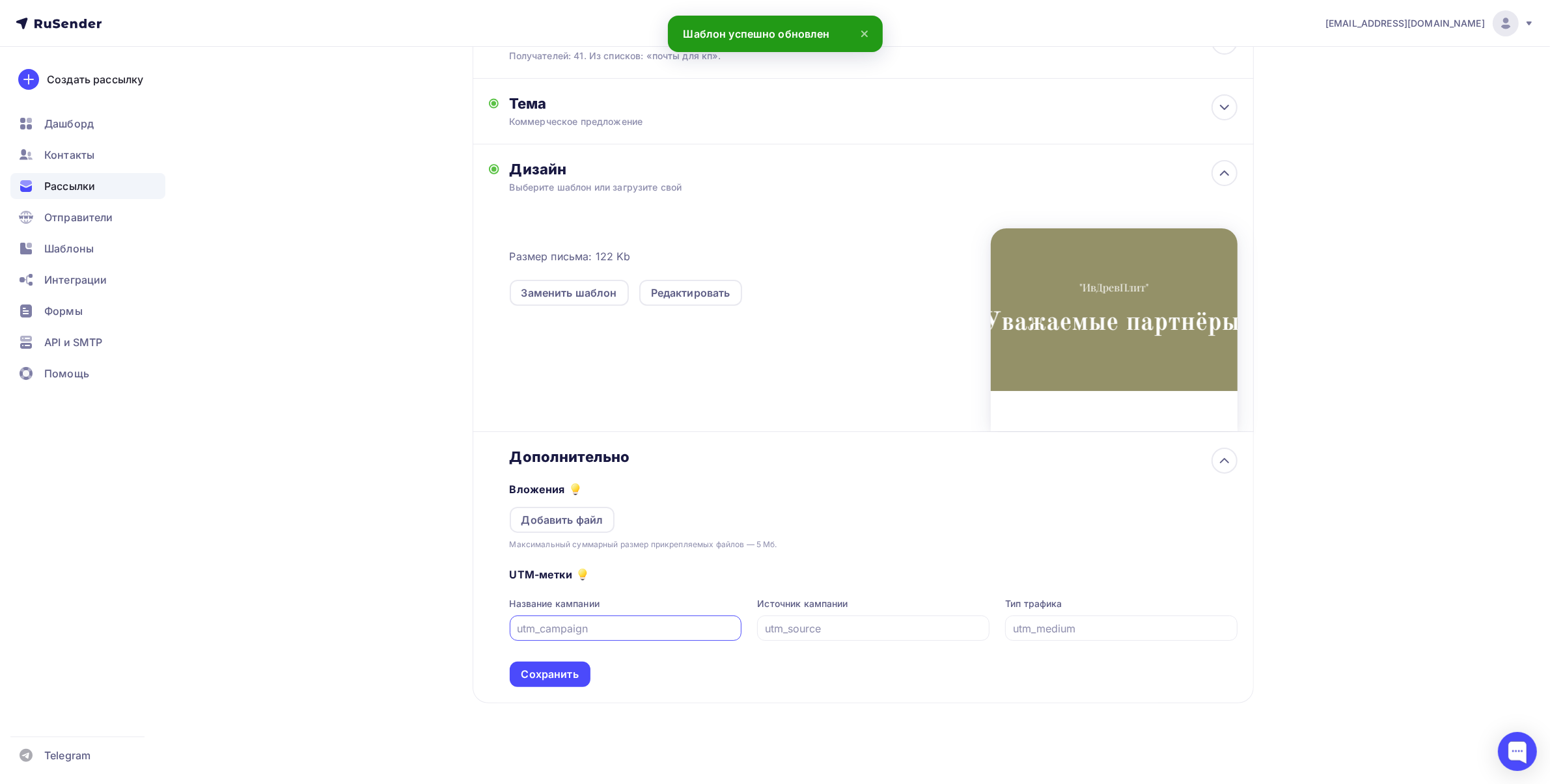
scroll to position [176, 0]
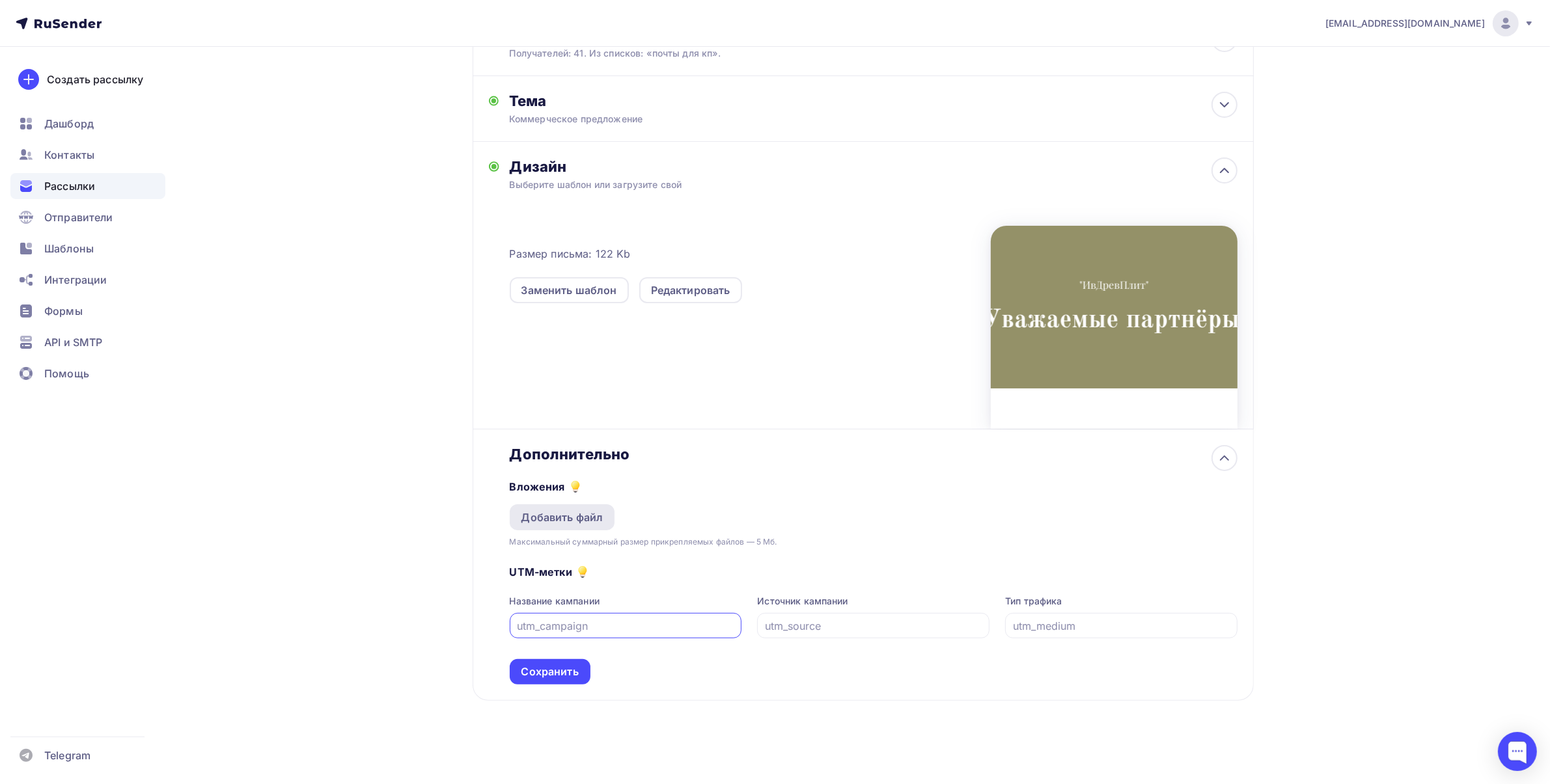
click at [577, 510] on div "Добавить файл" at bounding box center [562, 518] width 82 height 15
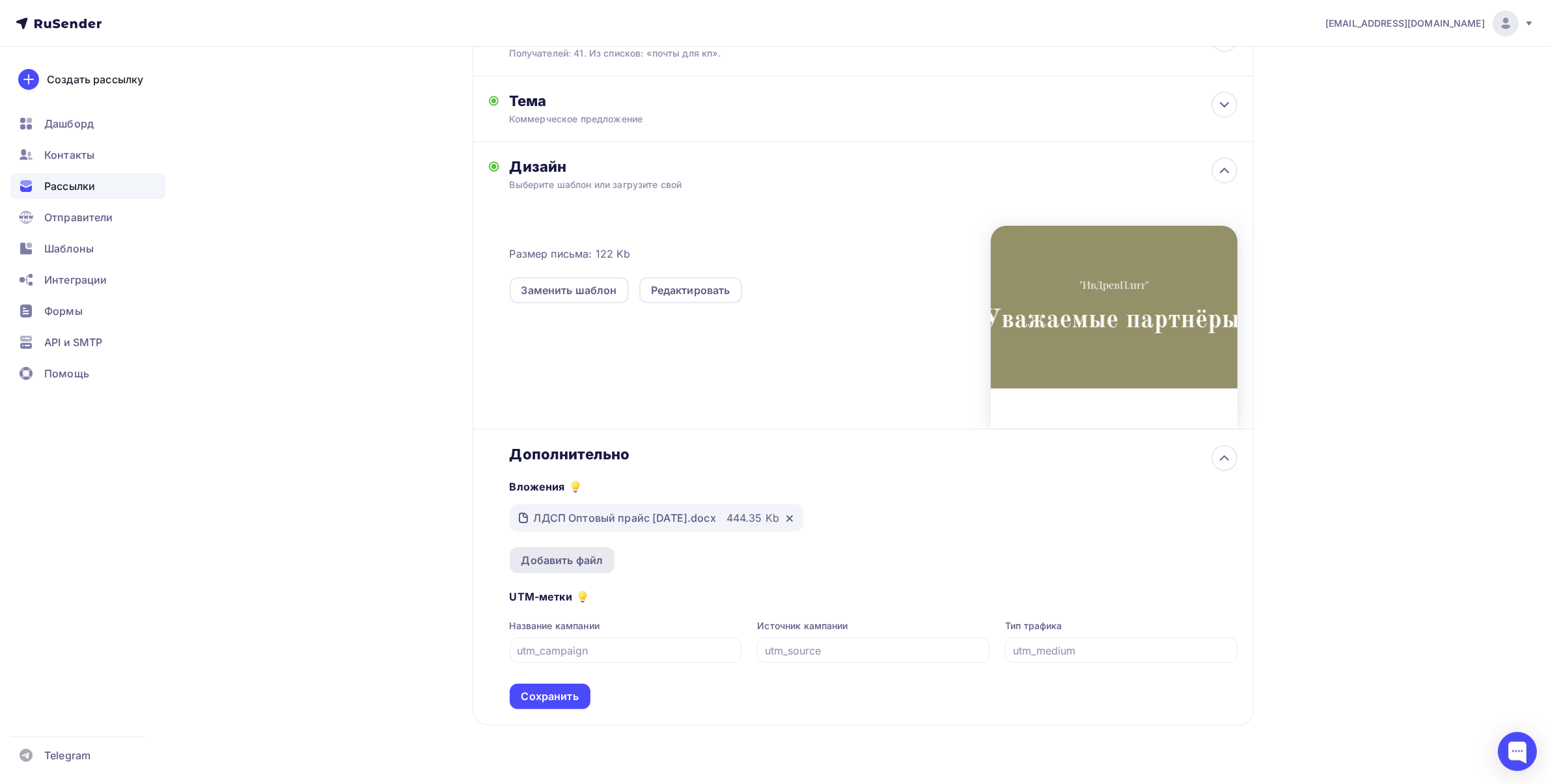
click at [551, 571] on div "Добавить файл" at bounding box center [562, 560] width 105 height 26
click at [579, 569] on div "Добавить файл" at bounding box center [562, 560] width 105 height 26
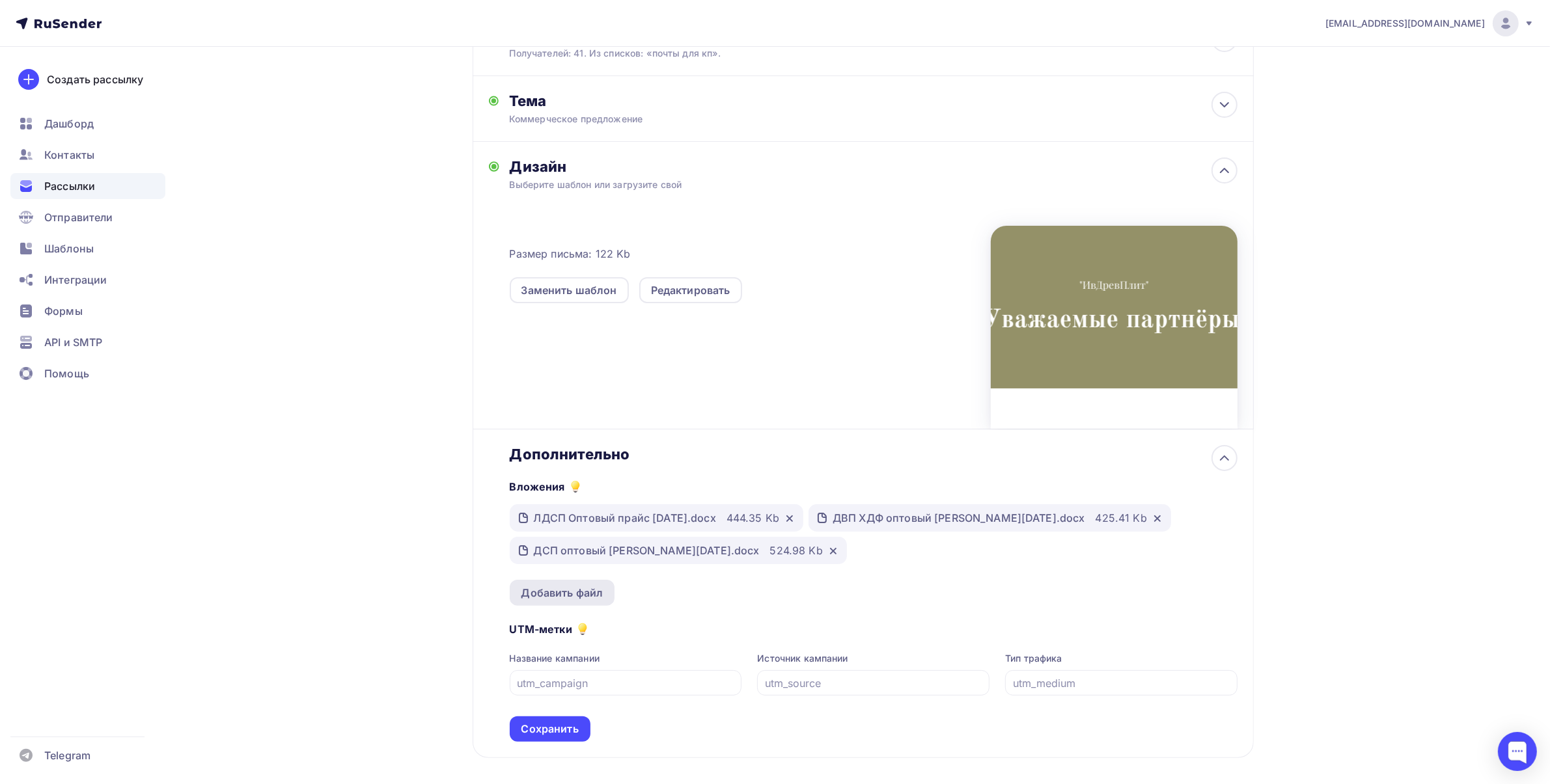
click at [578, 589] on div "Добавить файл" at bounding box center [562, 593] width 82 height 15
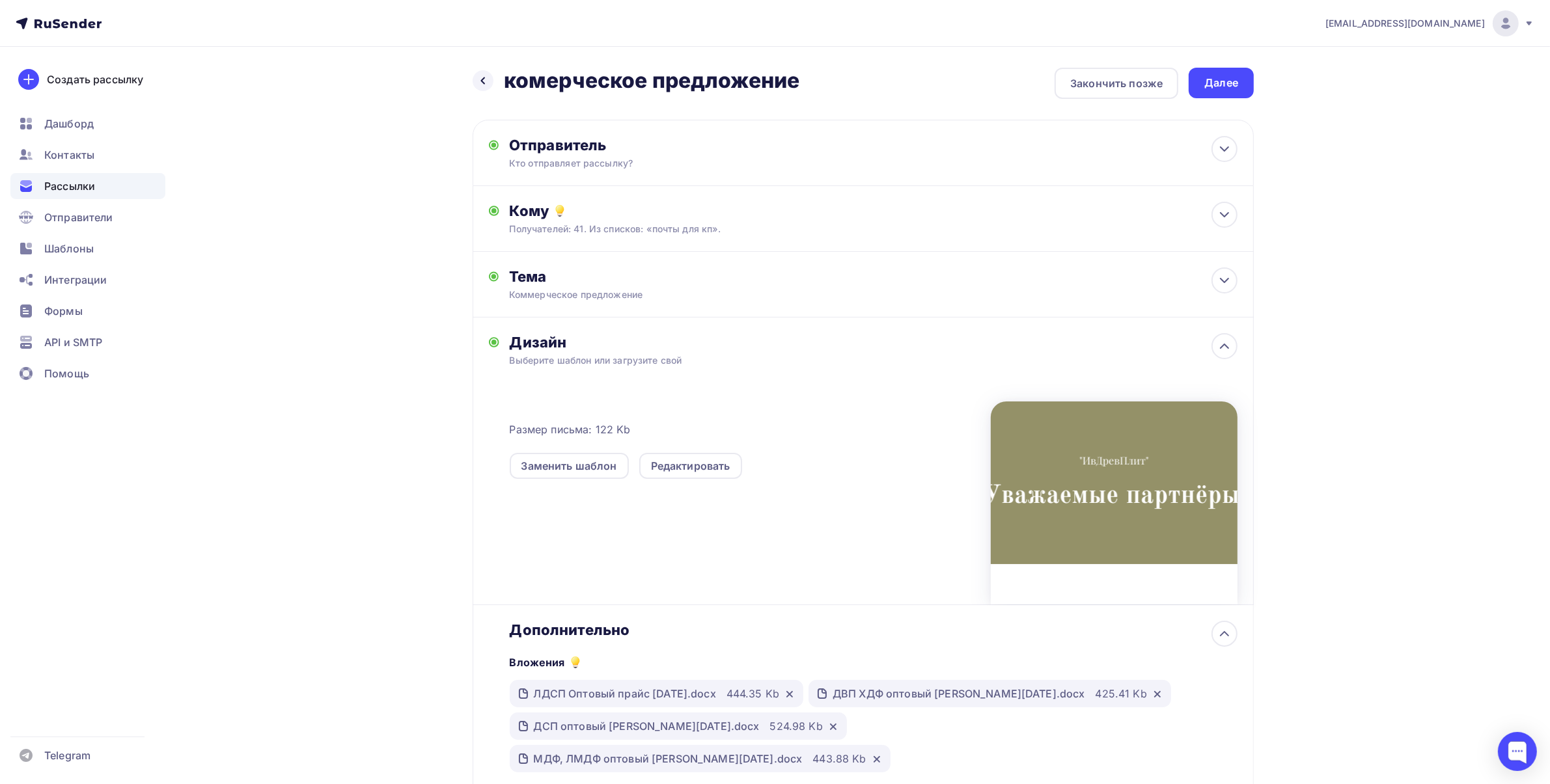
scroll to position [233, 0]
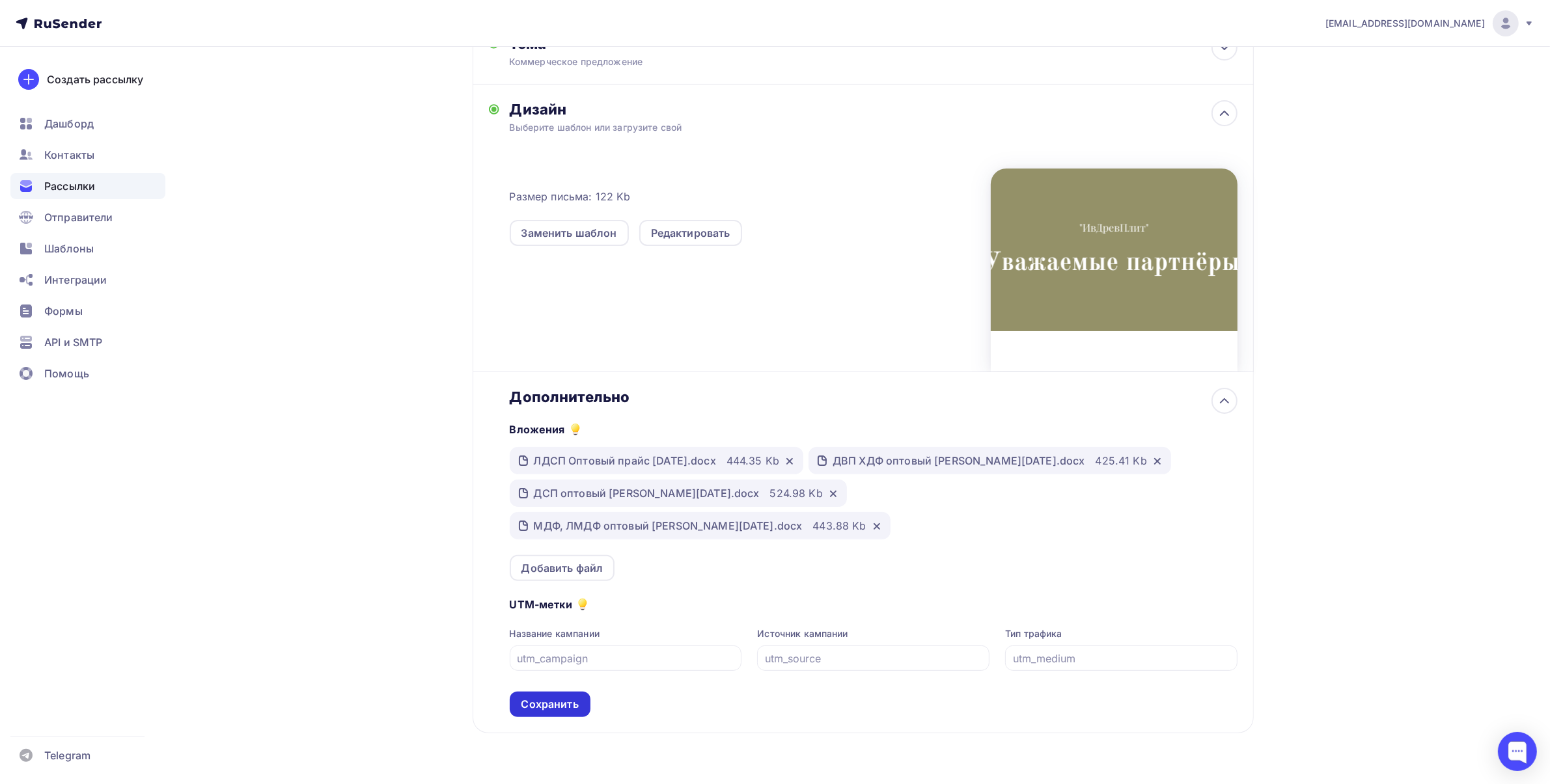
click at [552, 697] on div "Сохранить" at bounding box center [550, 705] width 57 height 15
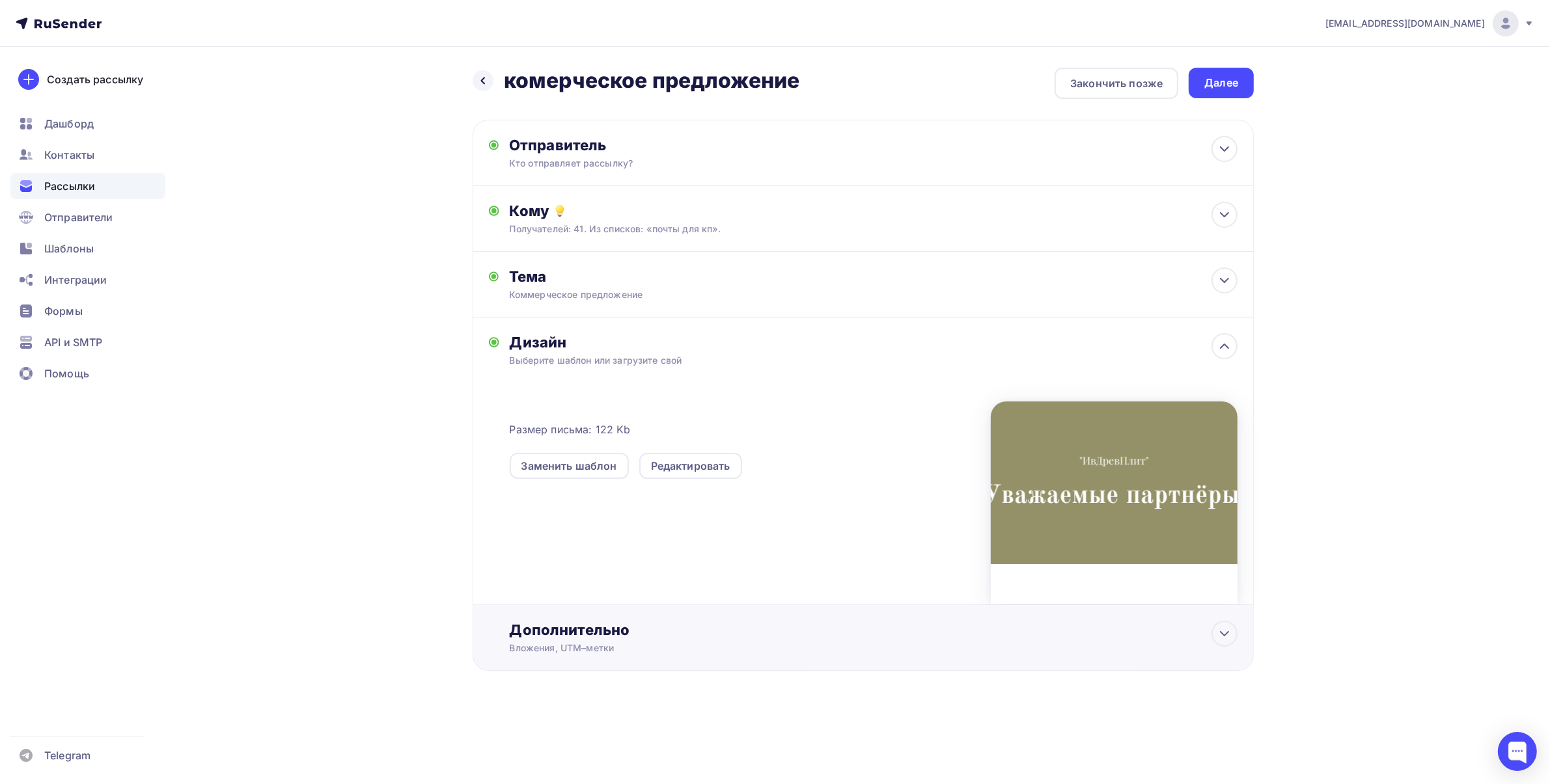
scroll to position [0, 0]
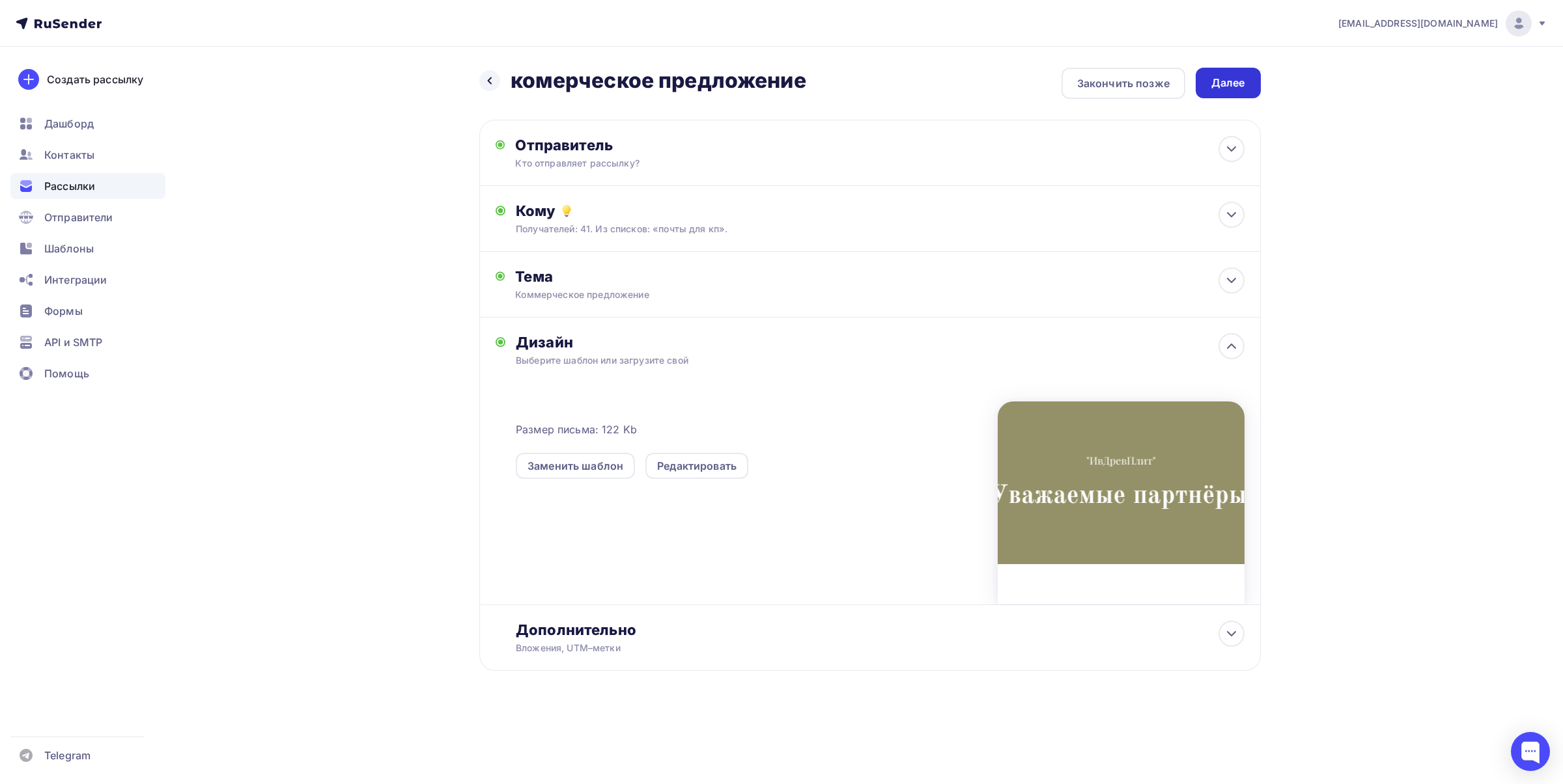
click at [1238, 79] on div "Далее" at bounding box center [1228, 83] width 34 height 15
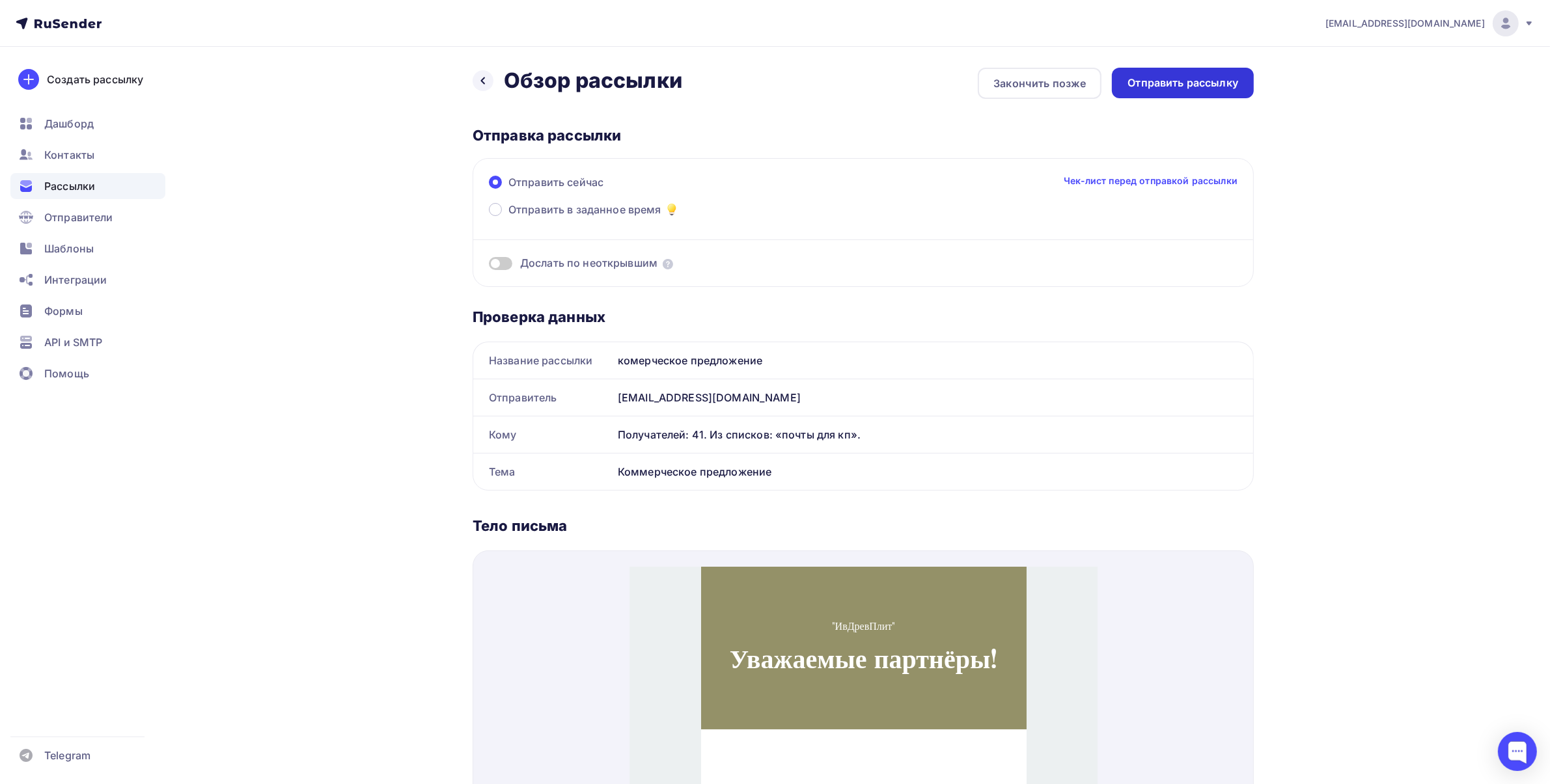
click at [1147, 75] on div "Отправить рассылку" at bounding box center [1183, 83] width 111 height 15
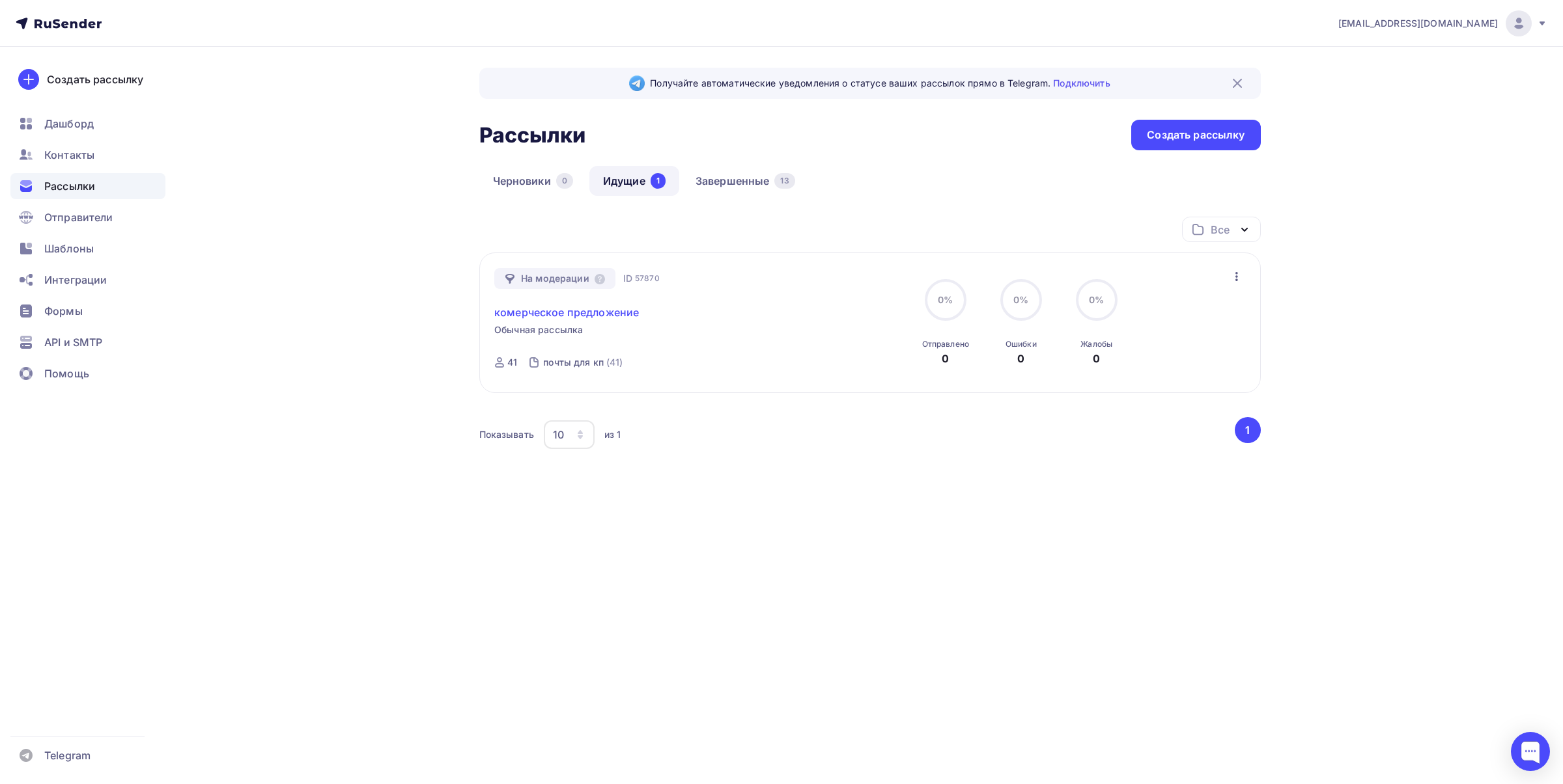
click at [623, 309] on link "комерческое предложение" at bounding box center [567, 313] width 145 height 15
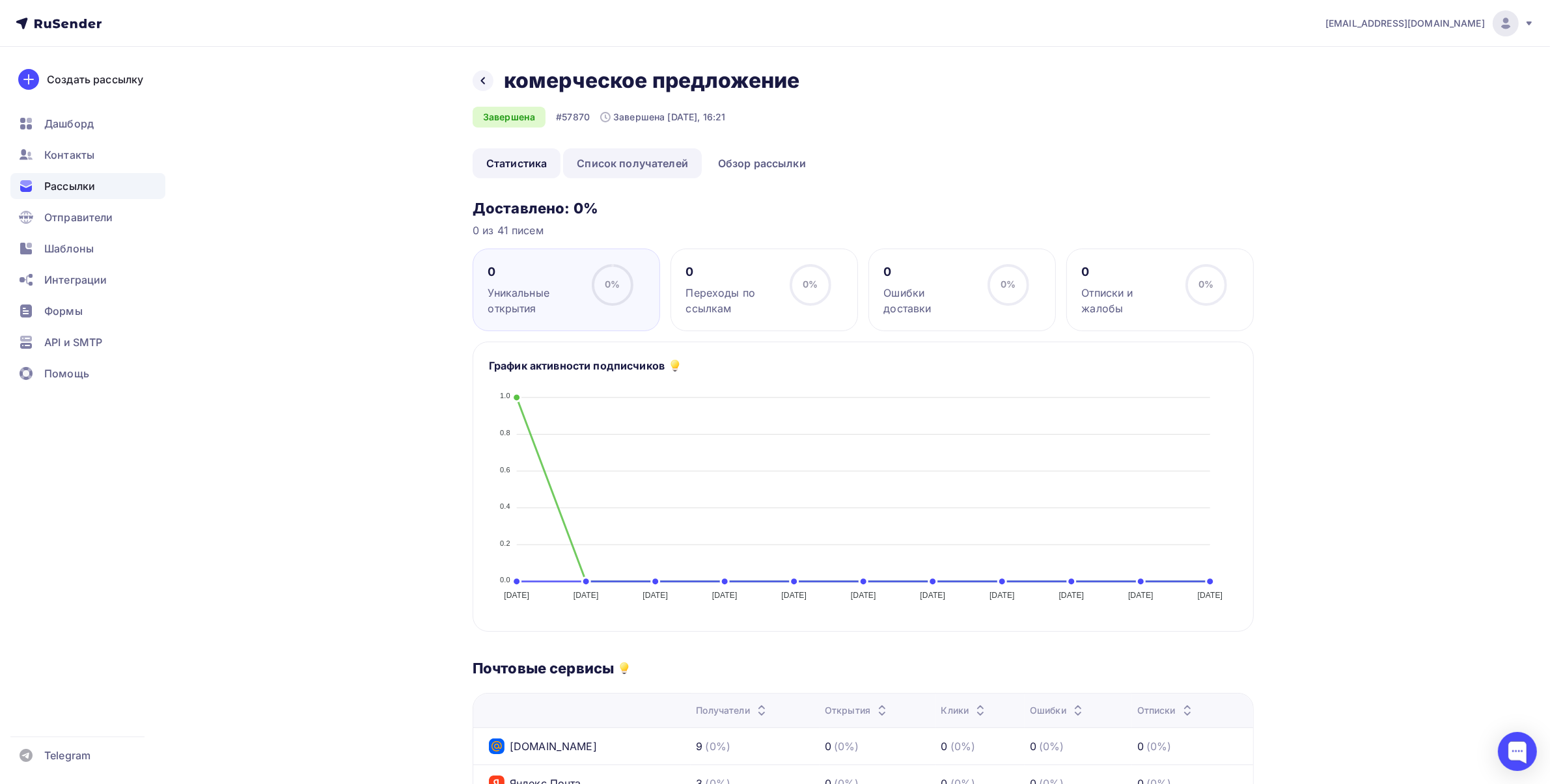
click at [601, 166] on link "Список получателей" at bounding box center [633, 163] width 139 height 30
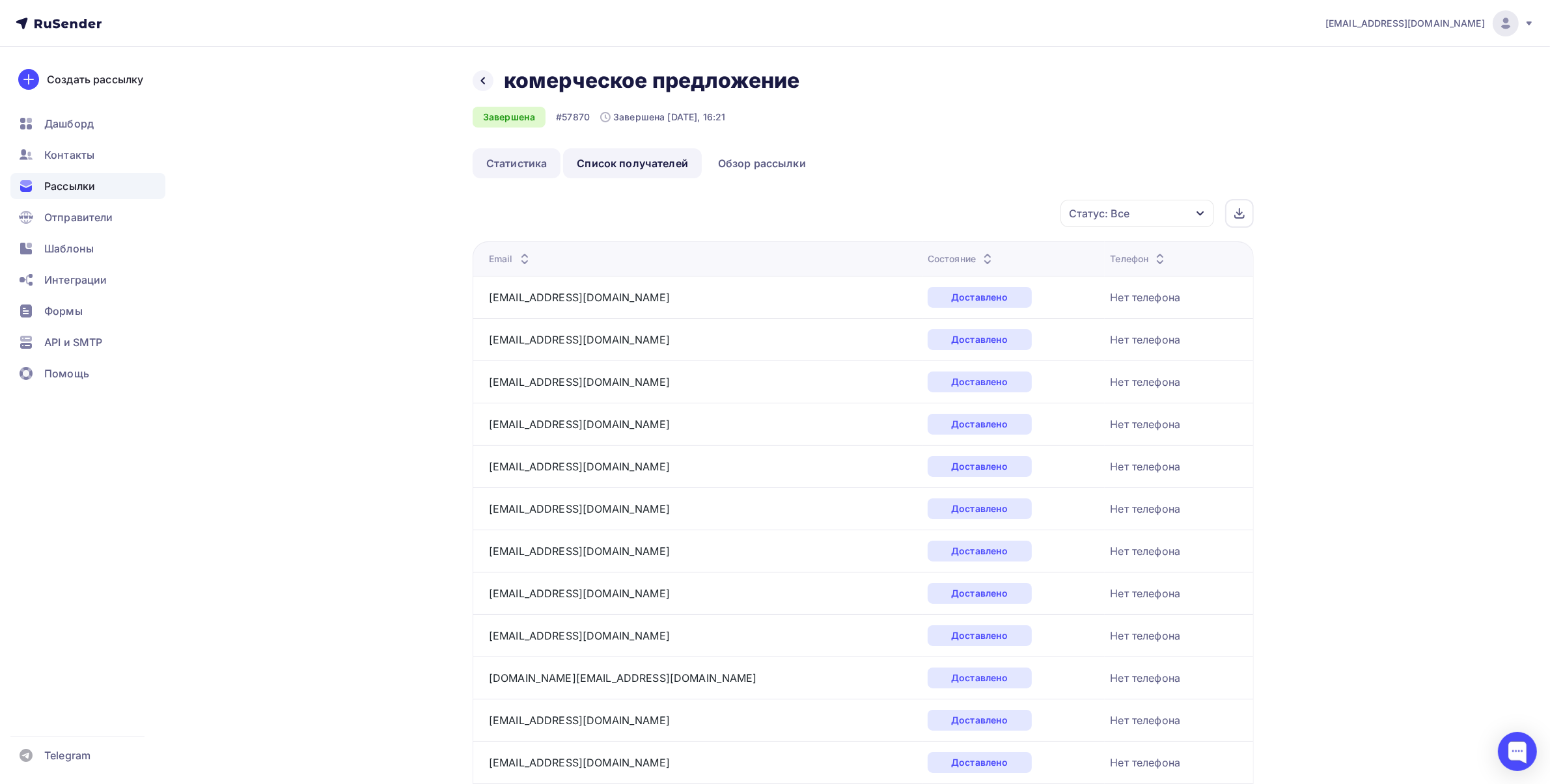
click at [490, 169] on link "Статистика" at bounding box center [517, 163] width 88 height 30
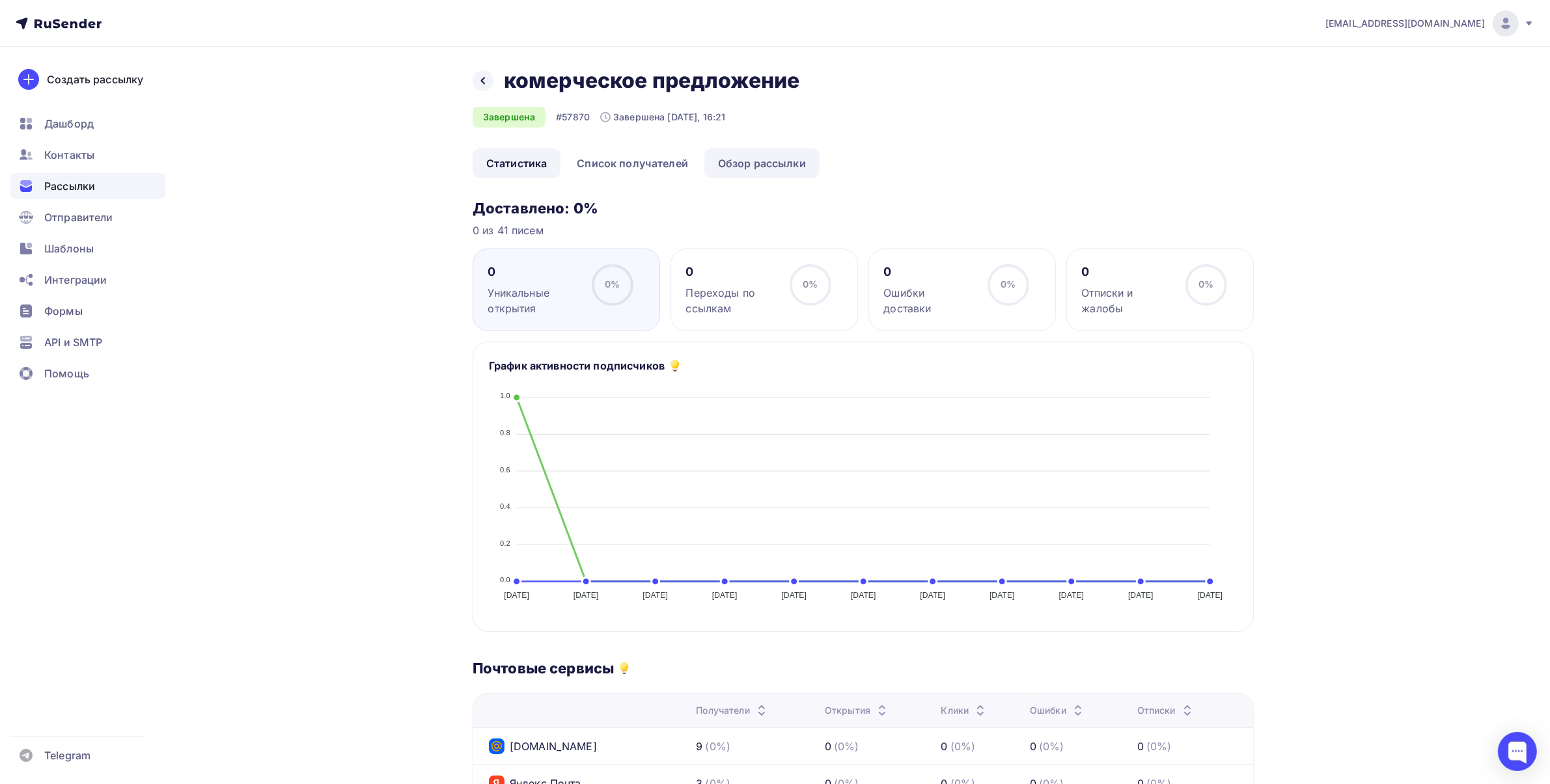
click at [734, 160] on link "Обзор рассылки" at bounding box center [762, 163] width 115 height 30
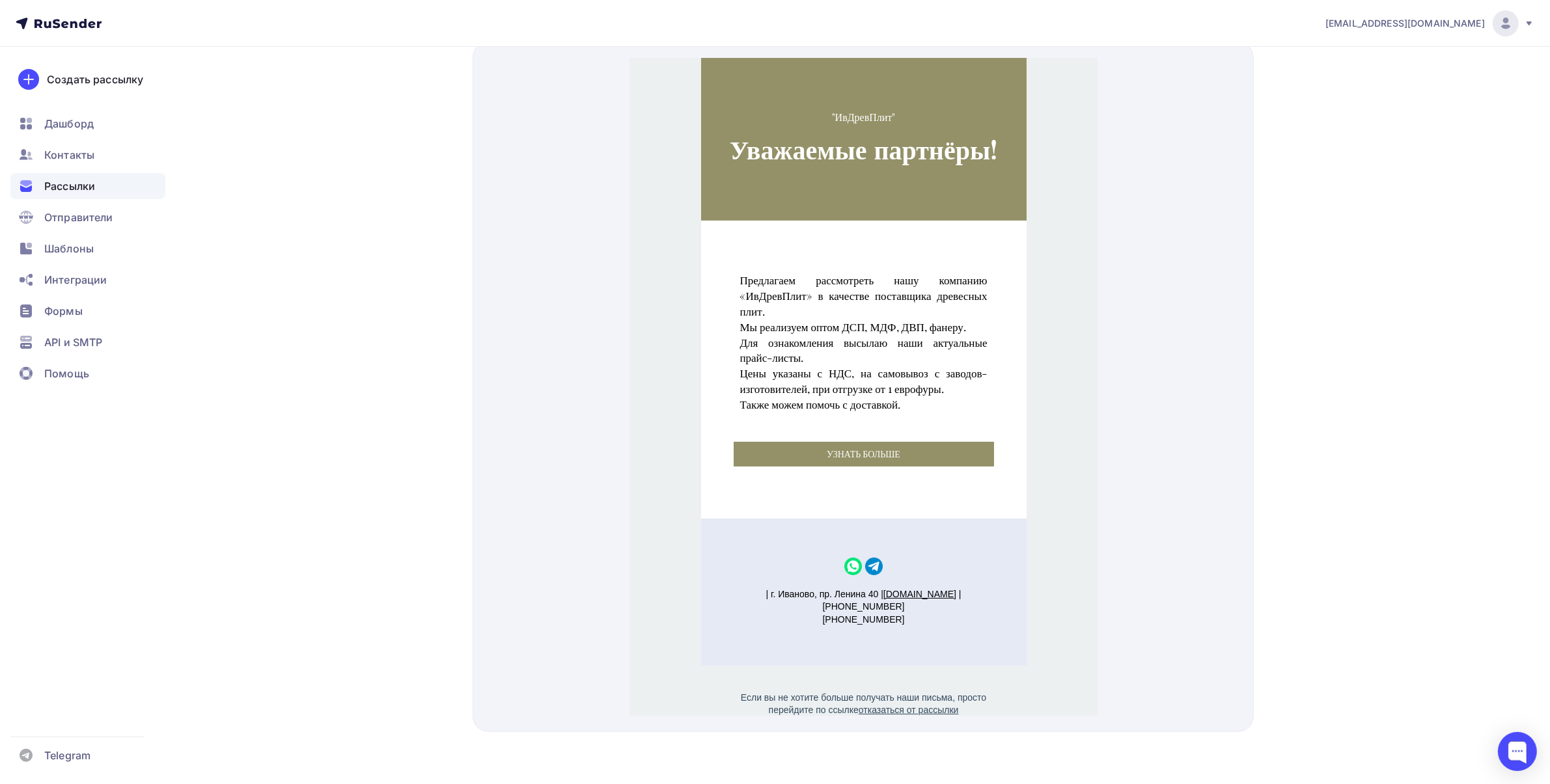
scroll to position [2, 0]
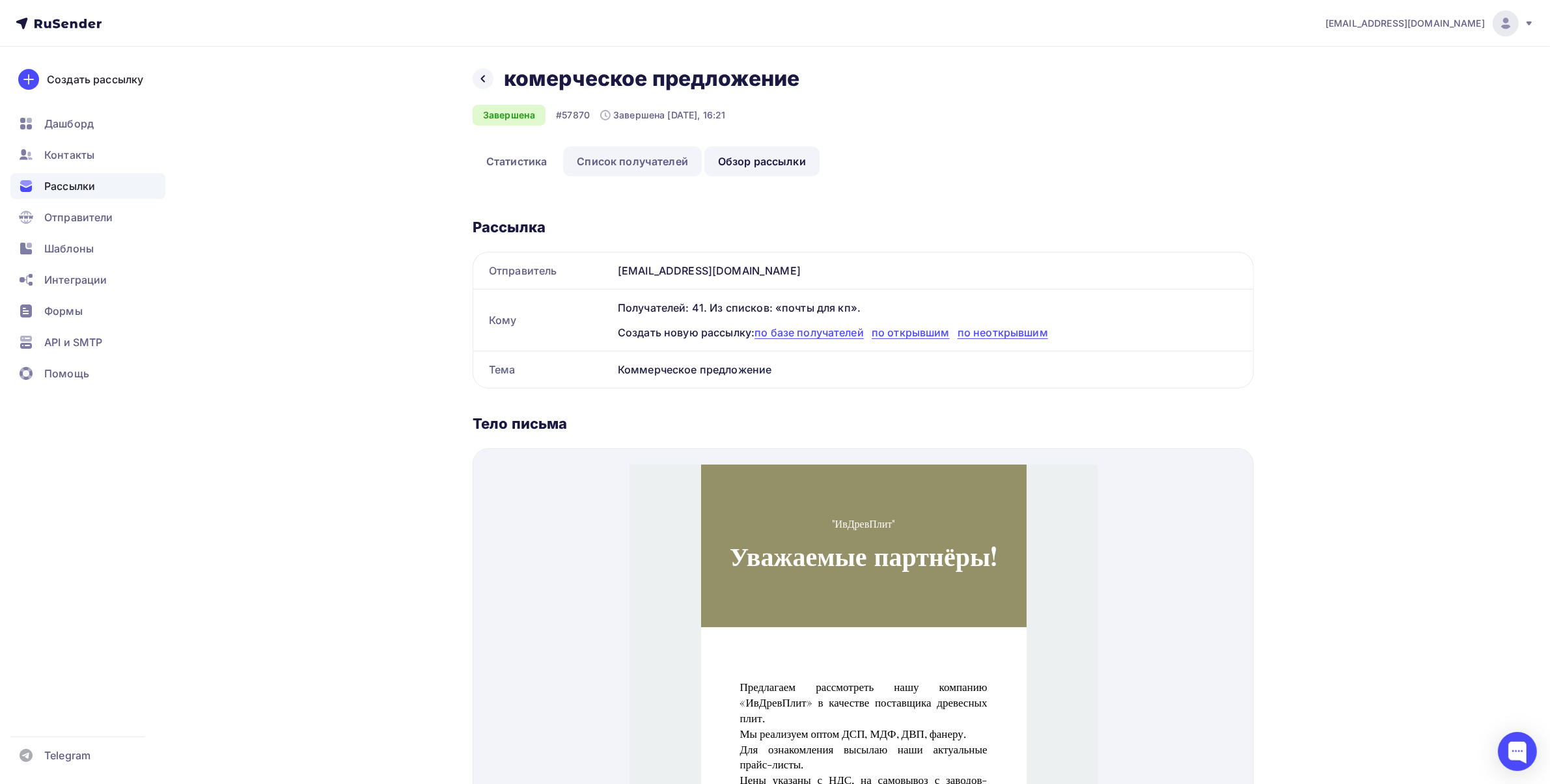
click at [605, 163] on link "Список получателей" at bounding box center [633, 161] width 139 height 30
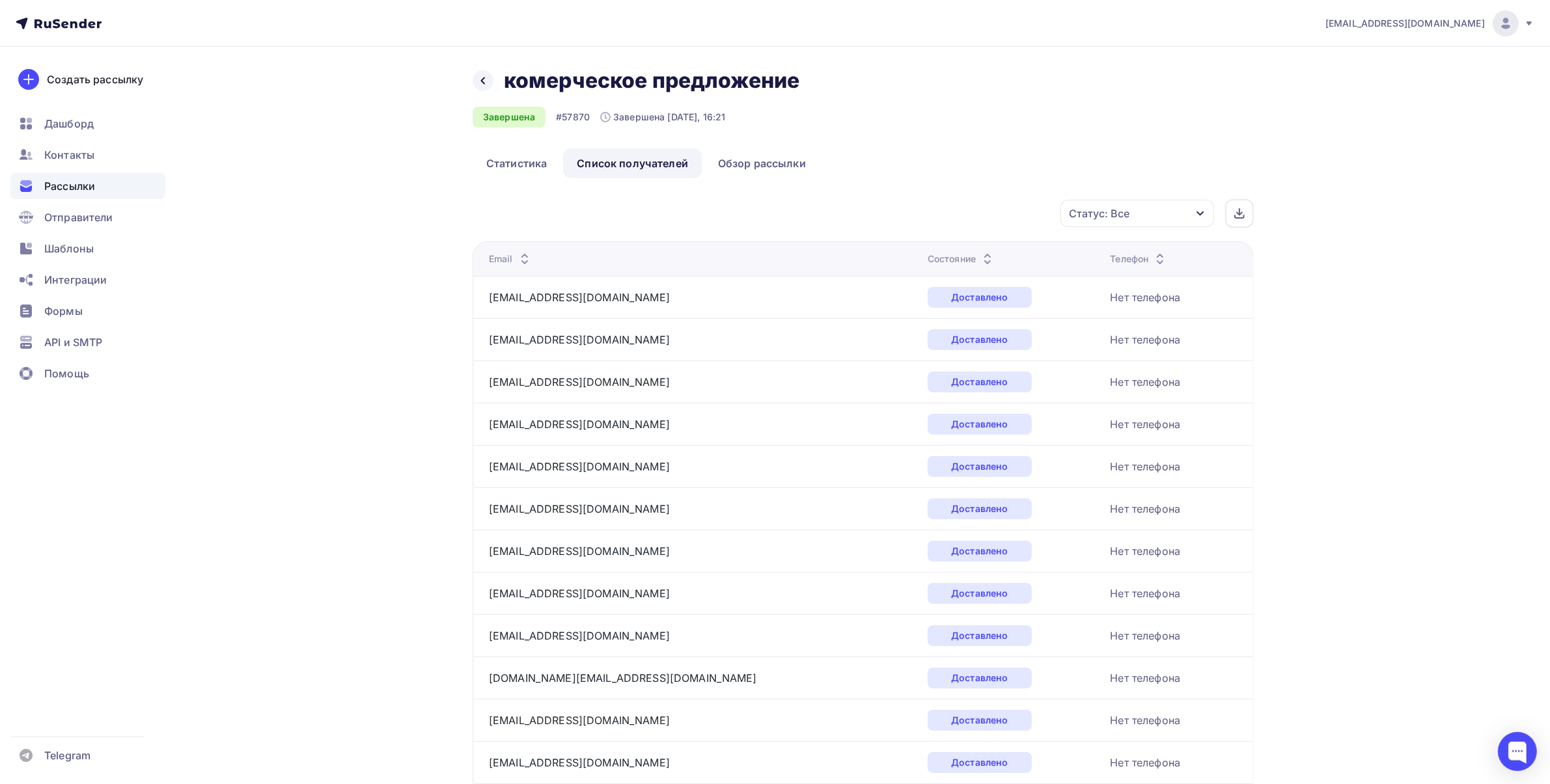
click at [980, 255] on icon at bounding box center [988, 263] width 15 height 15
click at [980, 259] on icon at bounding box center [988, 263] width 15 height 15
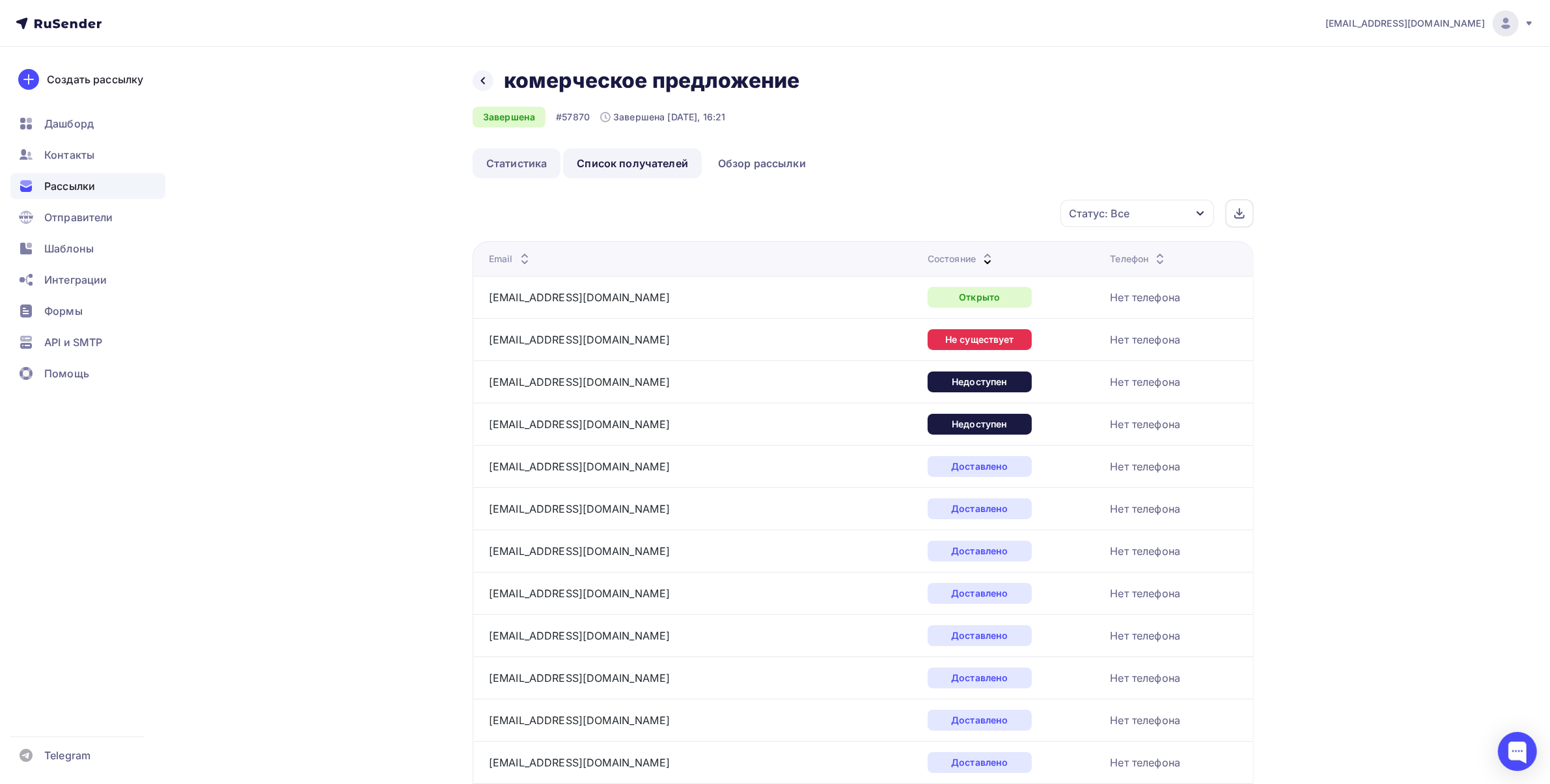
click at [508, 174] on link "Статистика" at bounding box center [517, 163] width 88 height 30
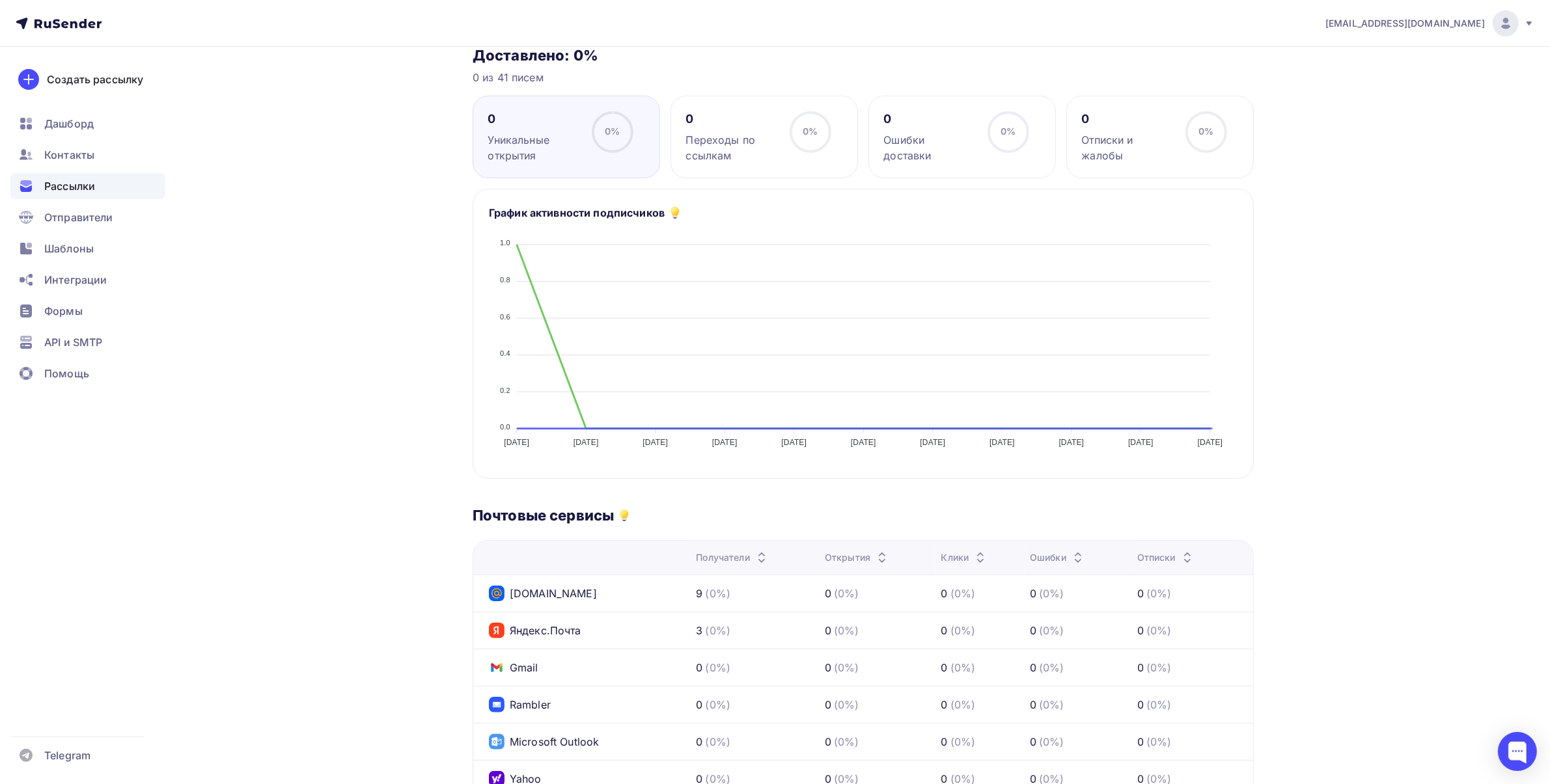
scroll to position [325, 0]
